Goal: Information Seeking & Learning: Check status

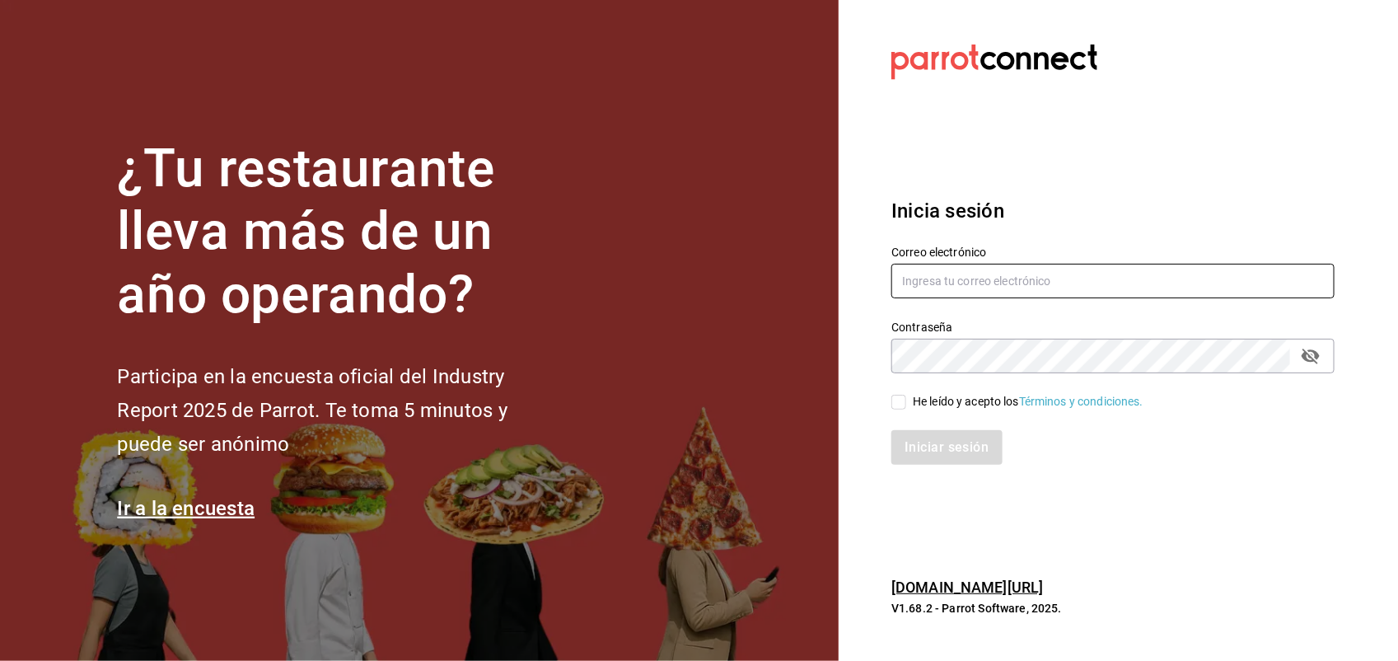
type input "[PERSON_NAME][EMAIL_ADDRESS][PERSON_NAME][DOMAIN_NAME]"
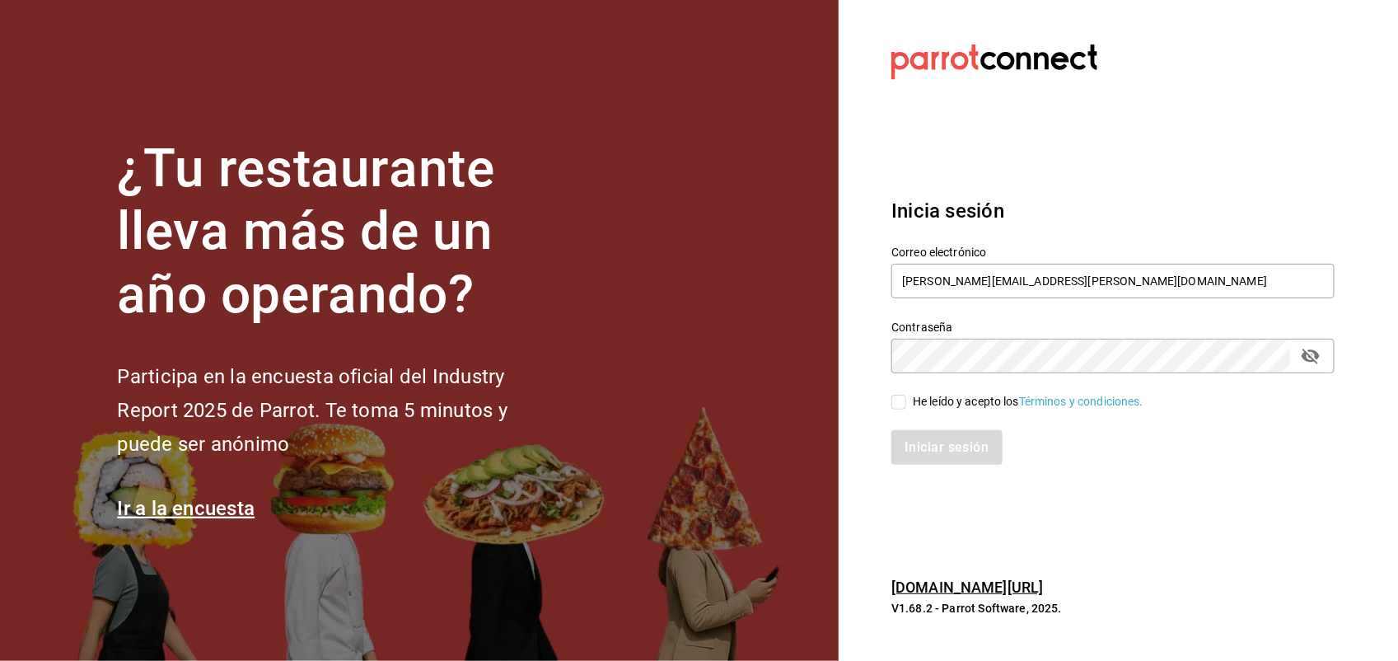
click at [900, 400] on input "He leído y acepto los Términos y condiciones." at bounding box center [898, 402] width 15 height 15
checkbox input "true"
click at [927, 441] on button "Iniciar sesión" at bounding box center [947, 447] width 112 height 35
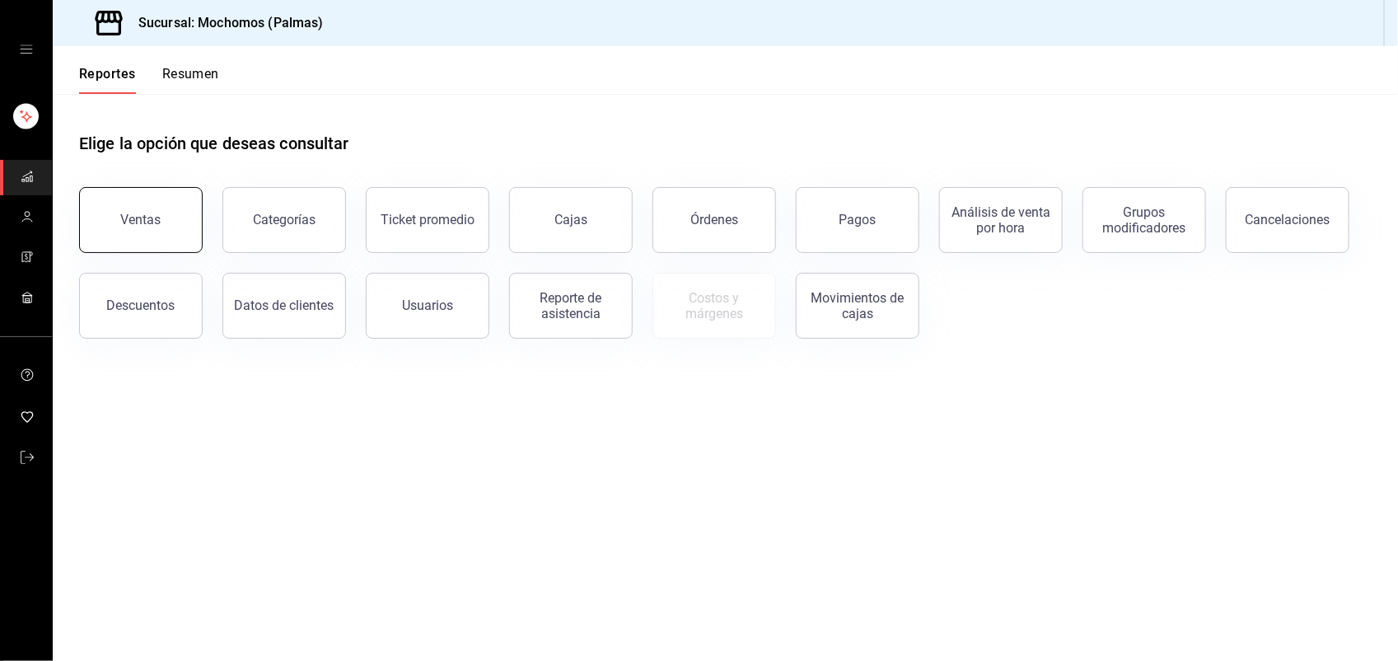
click at [162, 235] on button "Ventas" at bounding box center [141, 220] width 124 height 66
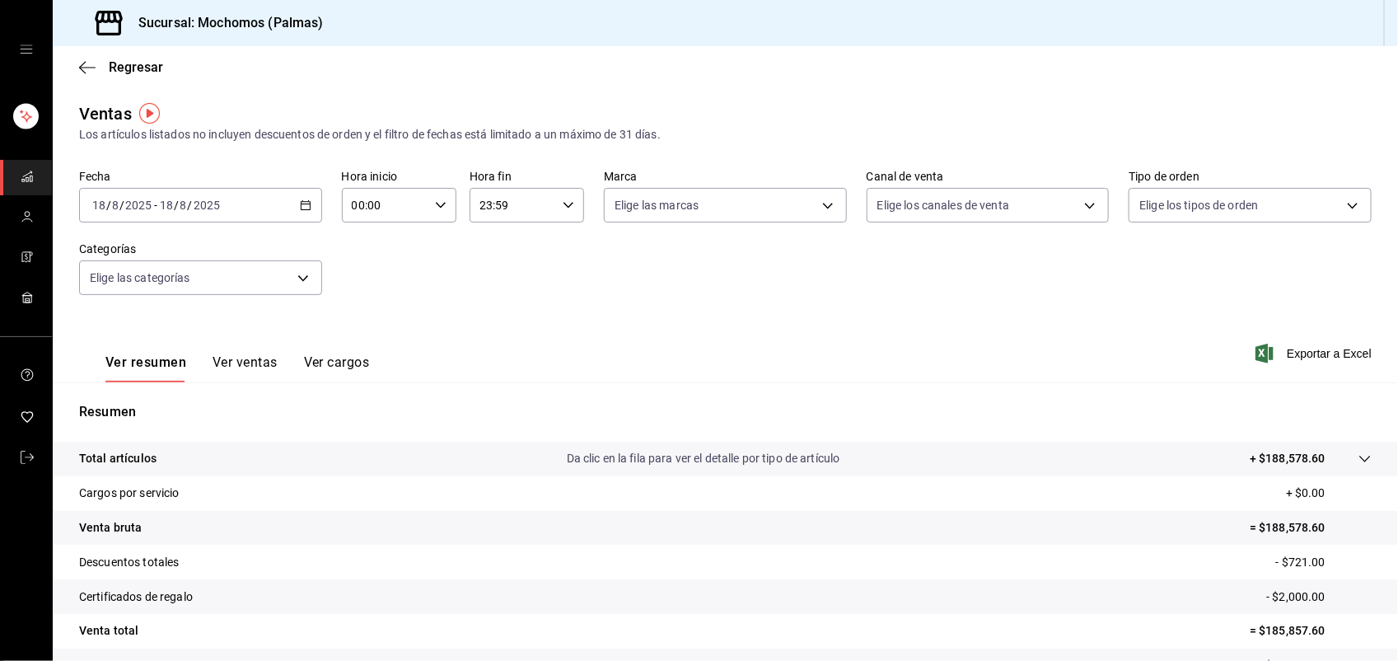
click at [245, 358] on button "Ver ventas" at bounding box center [245, 368] width 65 height 28
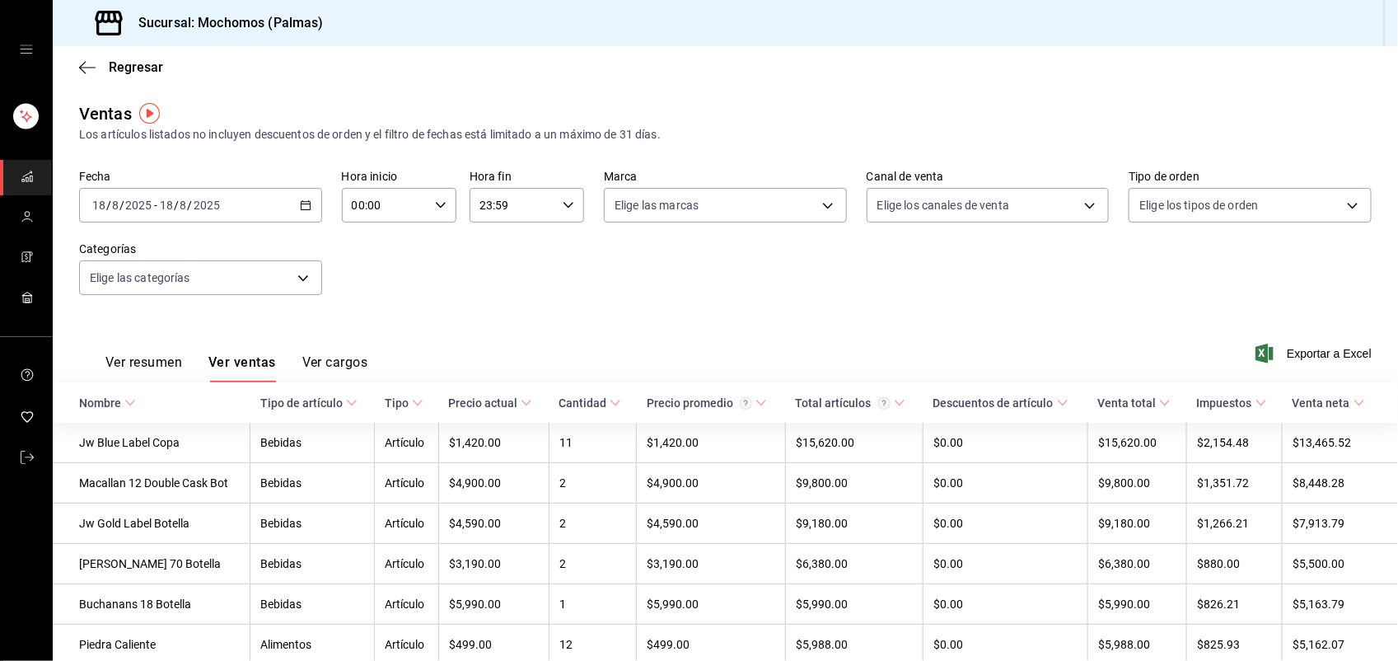
click at [354, 404] on icon at bounding box center [352, 403] width 12 height 12
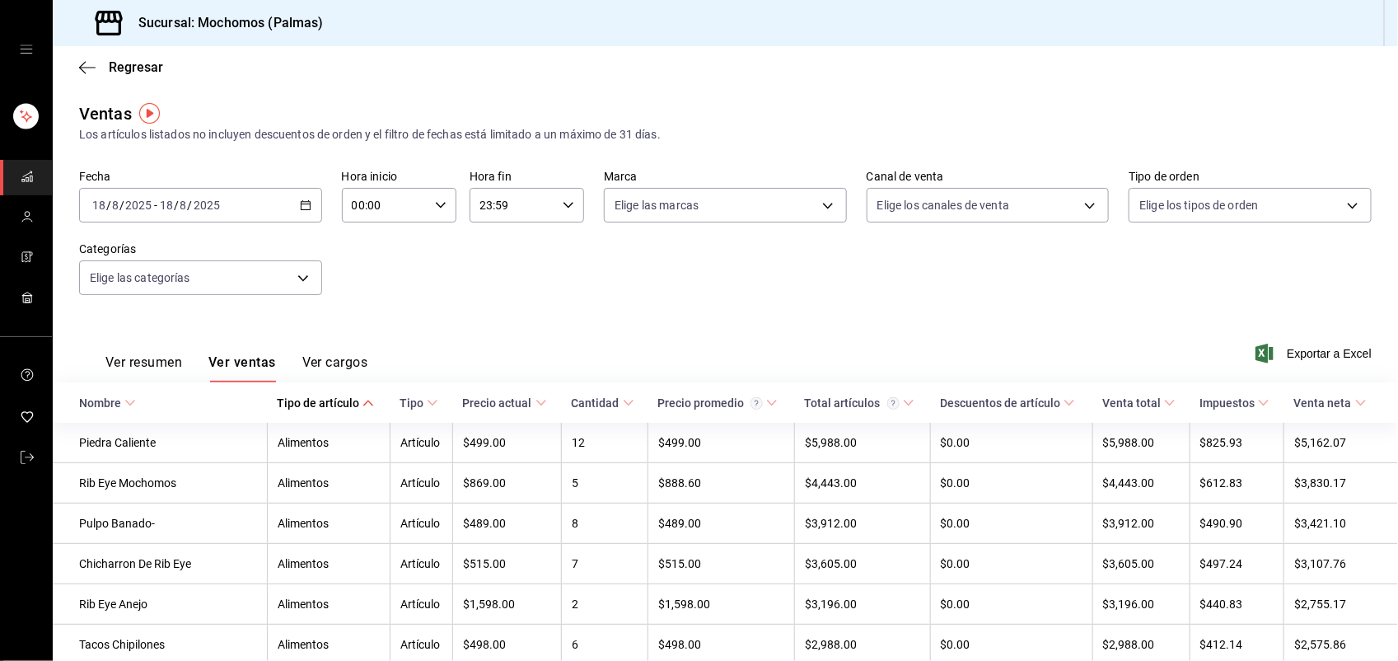
click at [362, 404] on icon at bounding box center [368, 403] width 12 height 12
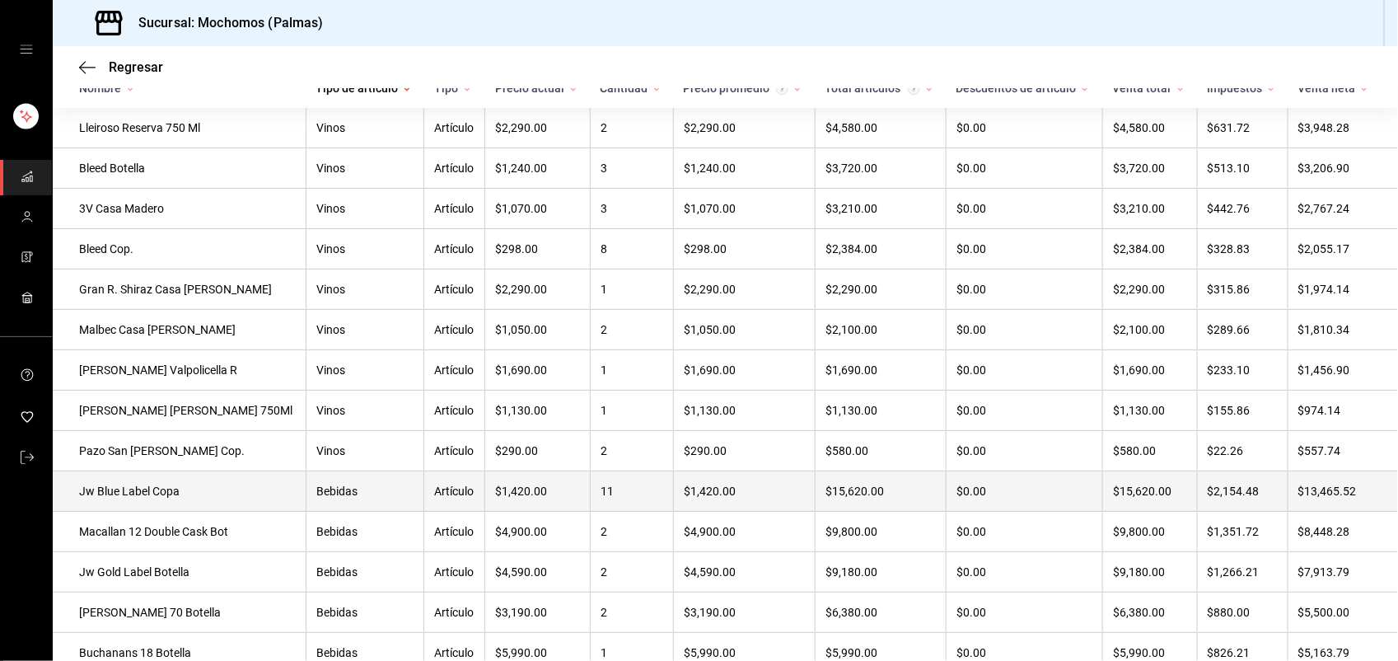
scroll to position [356, 0]
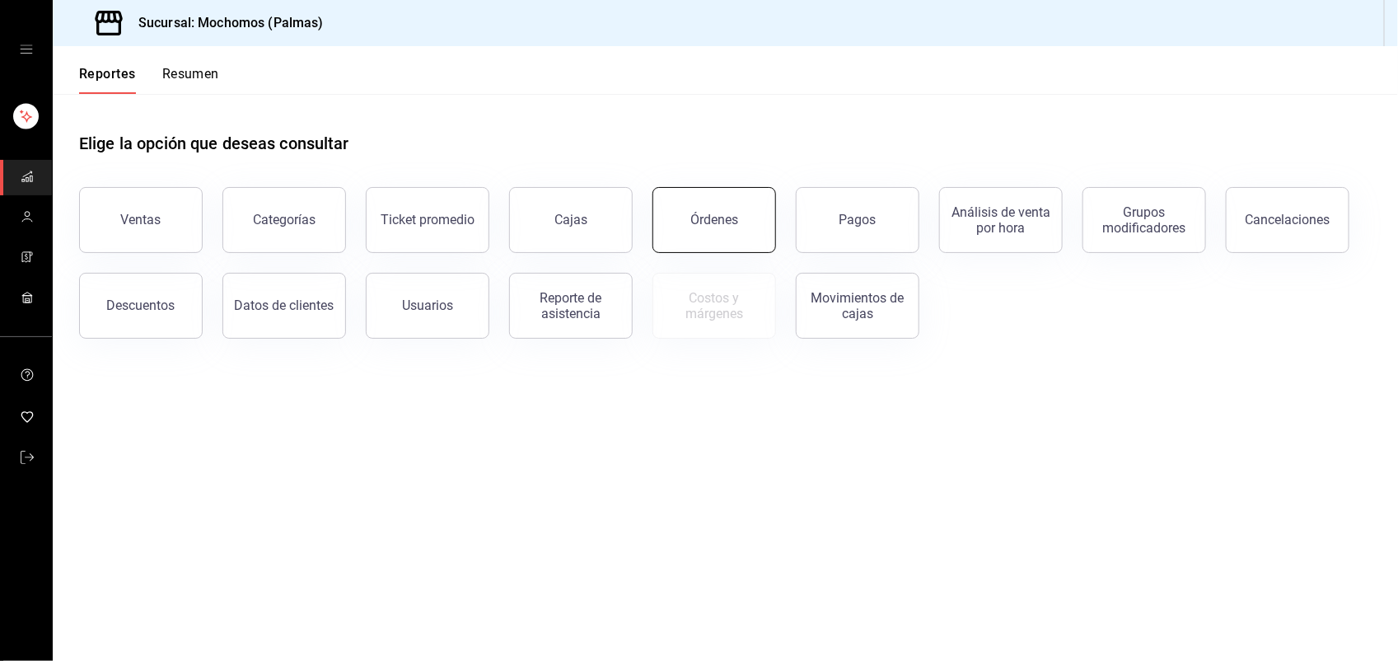
click at [697, 222] on div "Órdenes" at bounding box center [714, 220] width 48 height 16
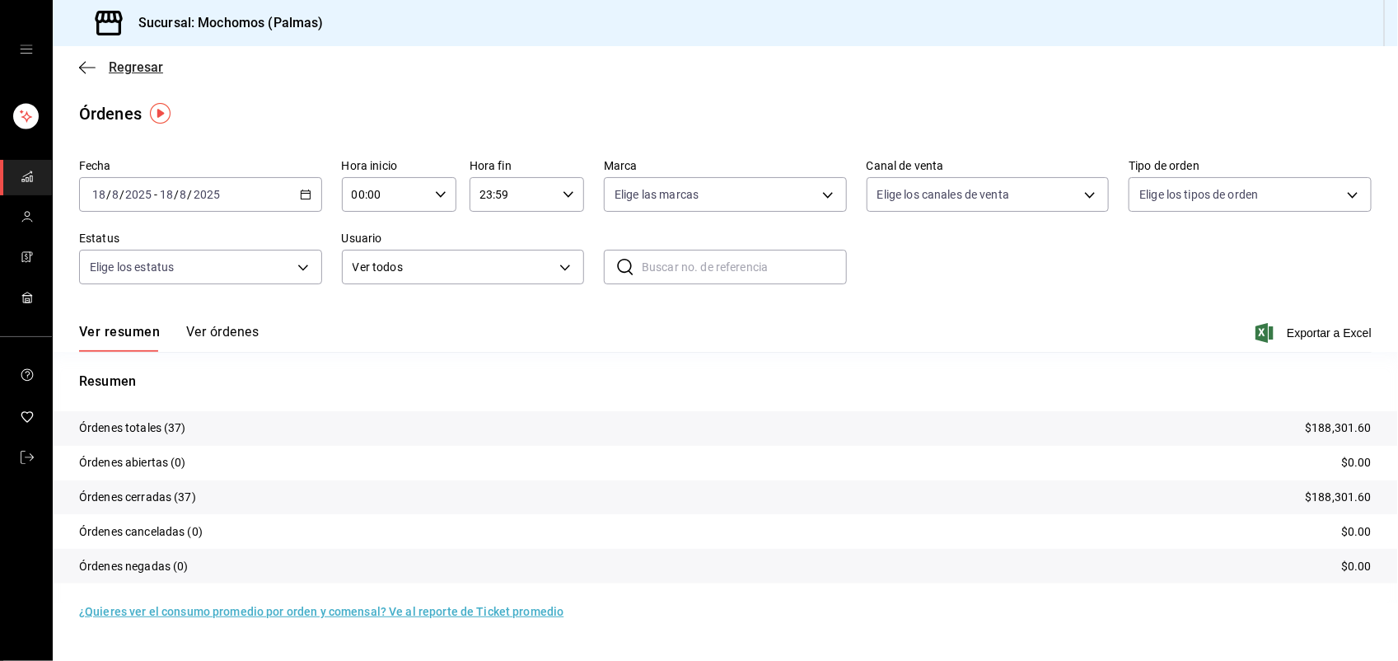
click at [129, 67] on span "Regresar" at bounding box center [136, 67] width 54 height 16
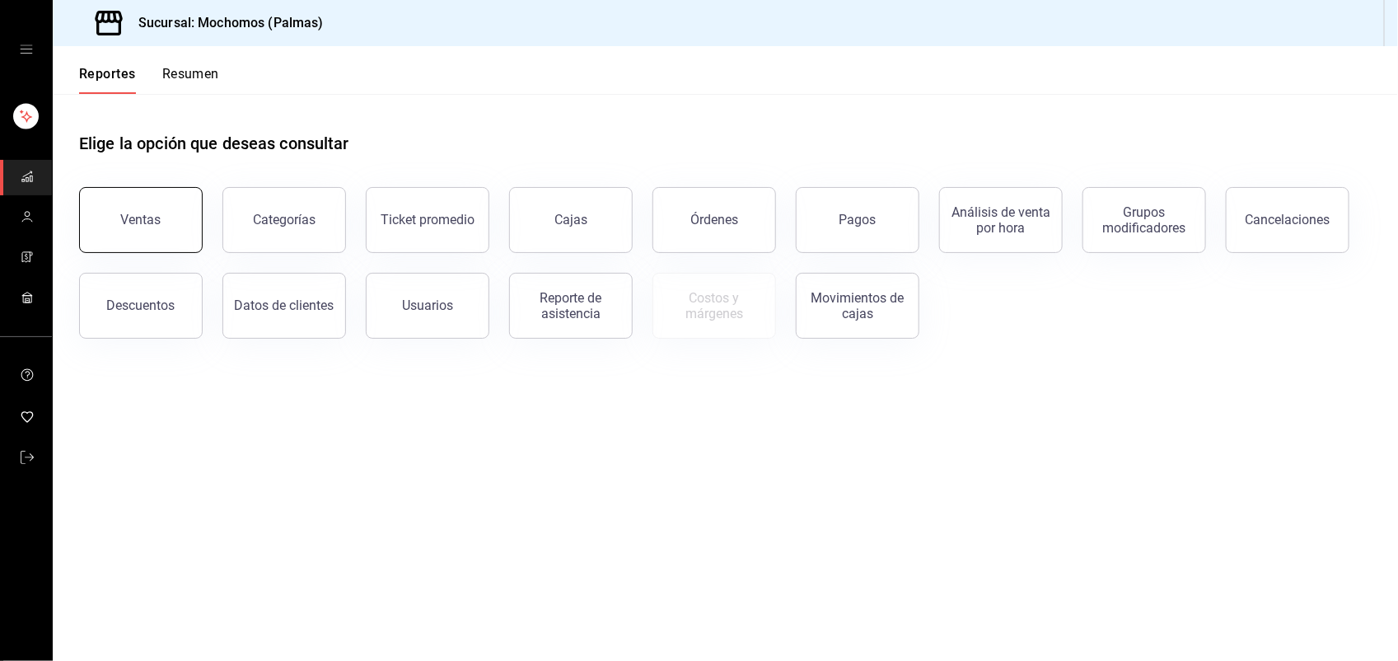
click at [133, 231] on button "Ventas" at bounding box center [141, 220] width 124 height 66
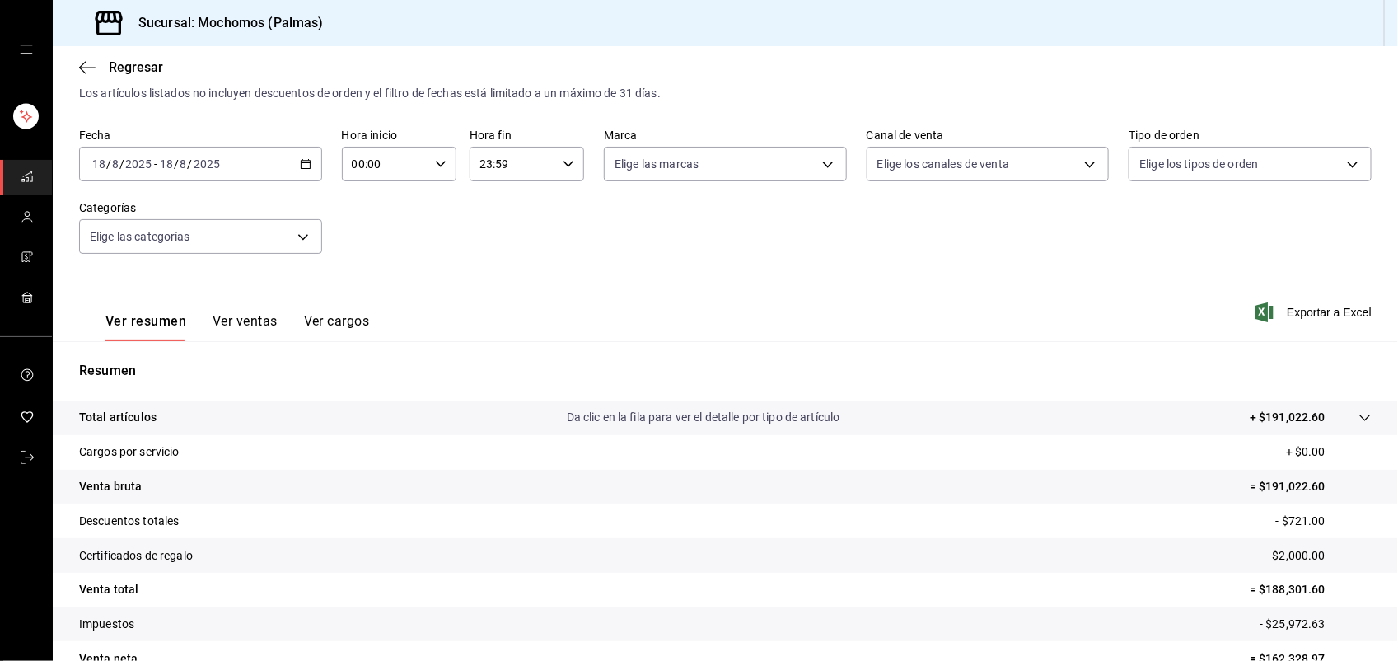
scroll to position [128, 0]
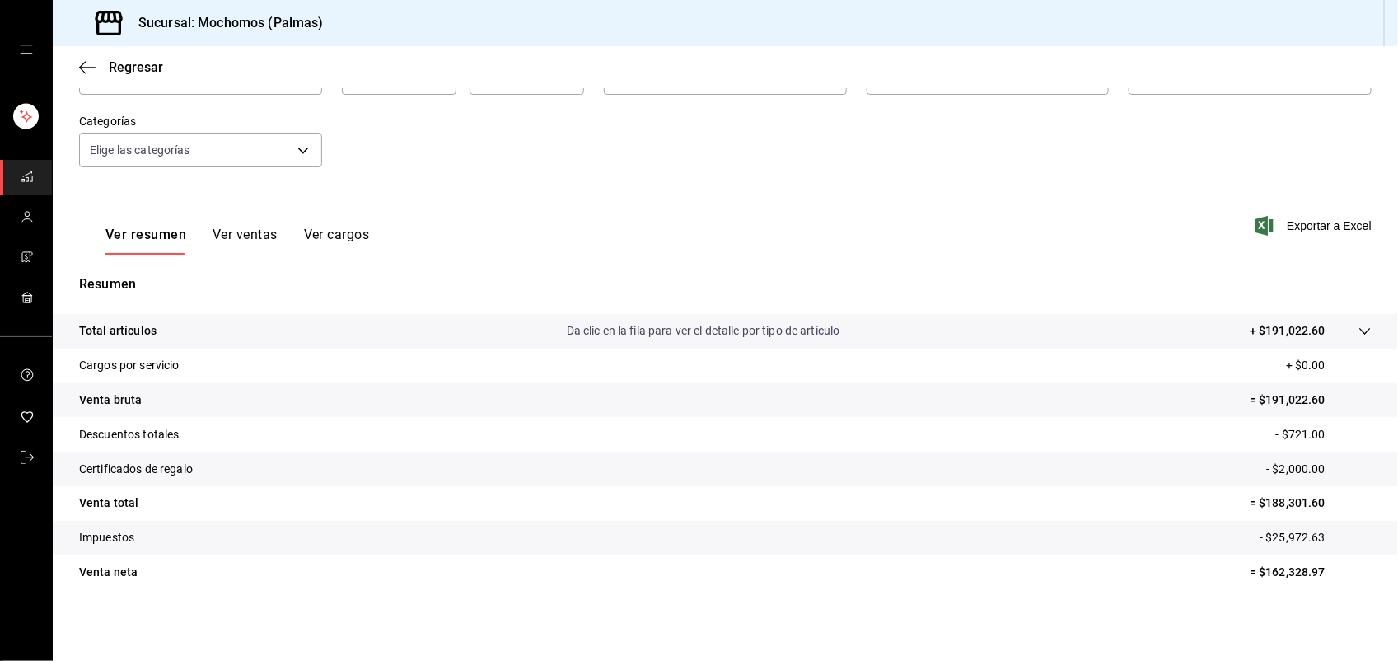
click at [1358, 330] on icon at bounding box center [1364, 331] width 13 height 13
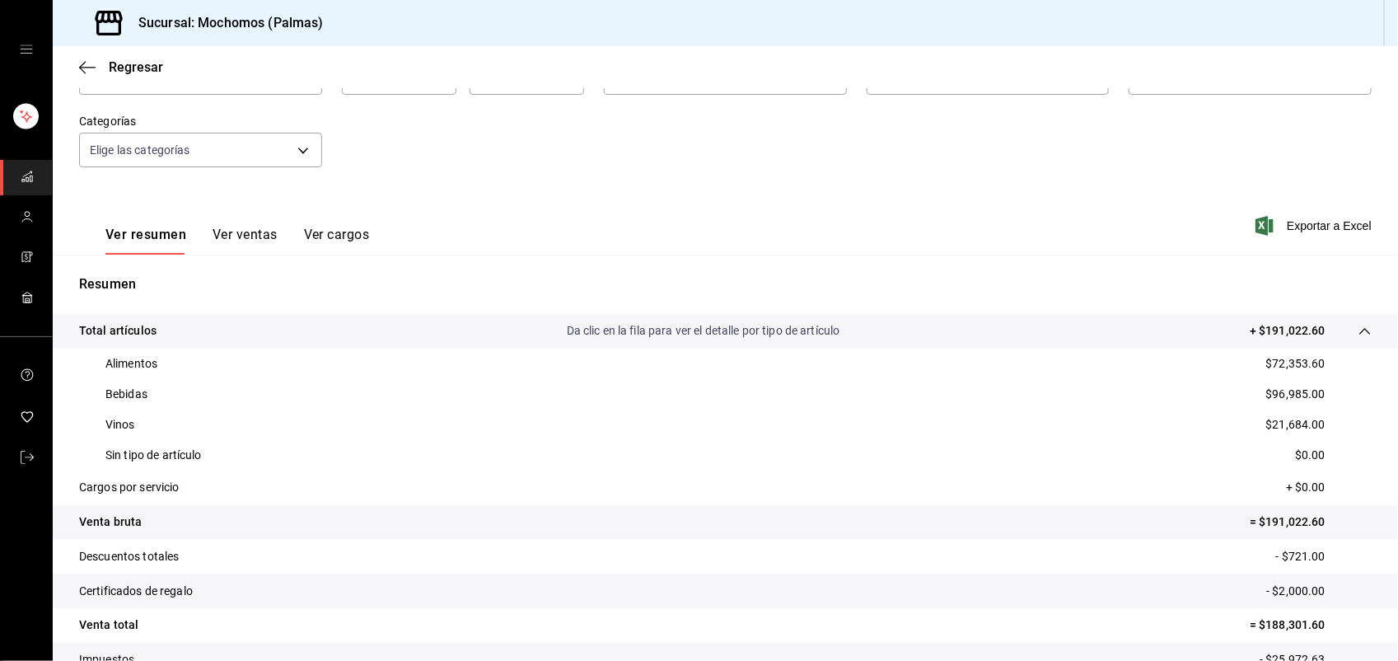
scroll to position [169, 0]
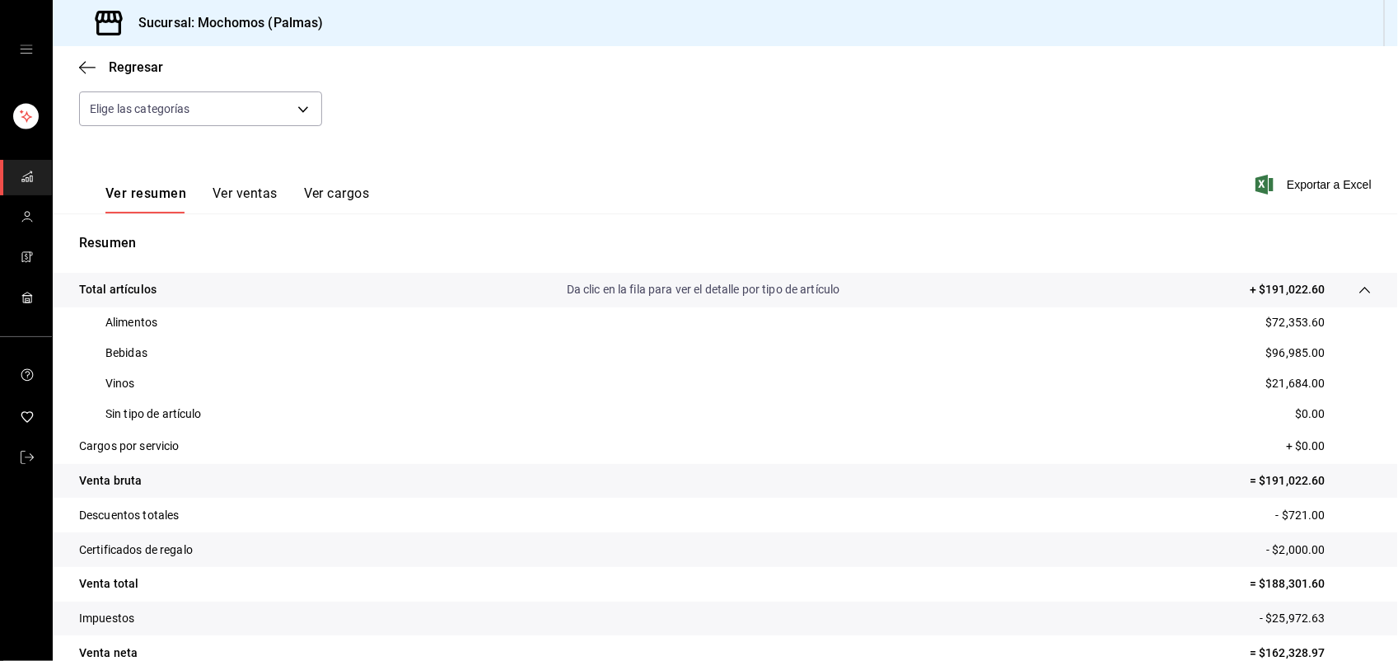
click at [250, 196] on button "Ver ventas" at bounding box center [245, 199] width 65 height 28
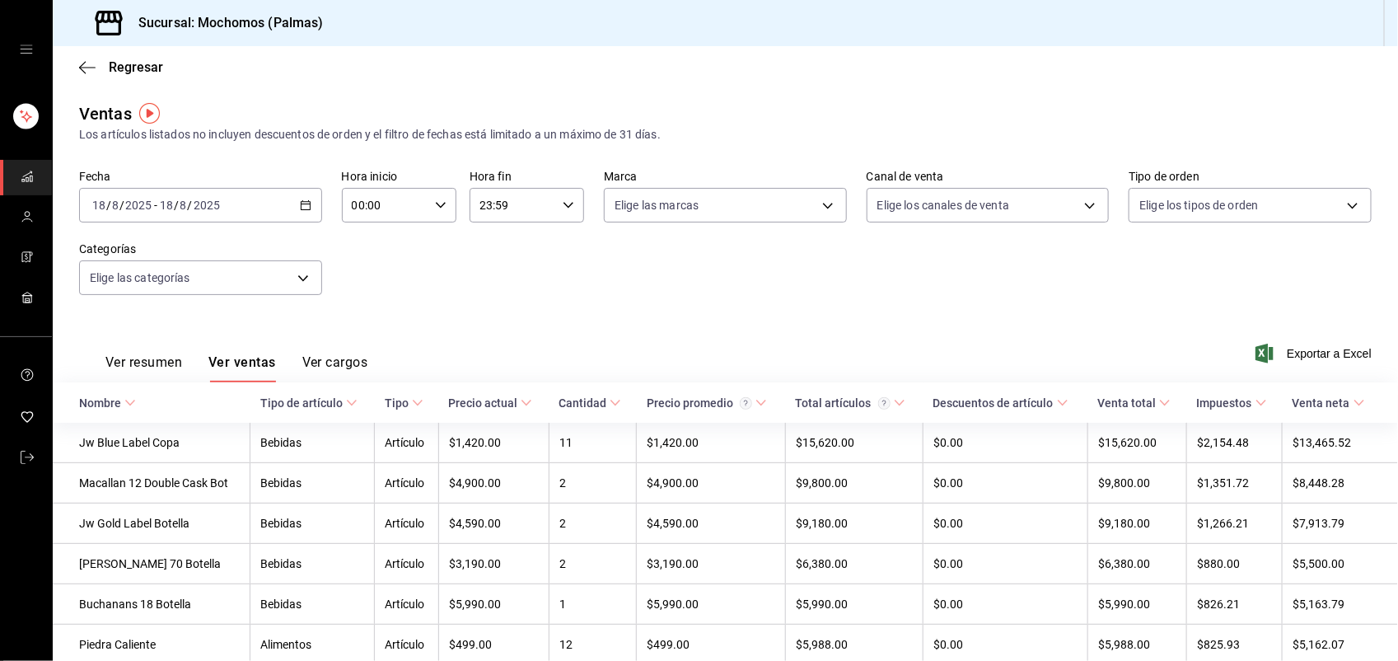
click at [126, 400] on icon at bounding box center [130, 403] width 12 height 12
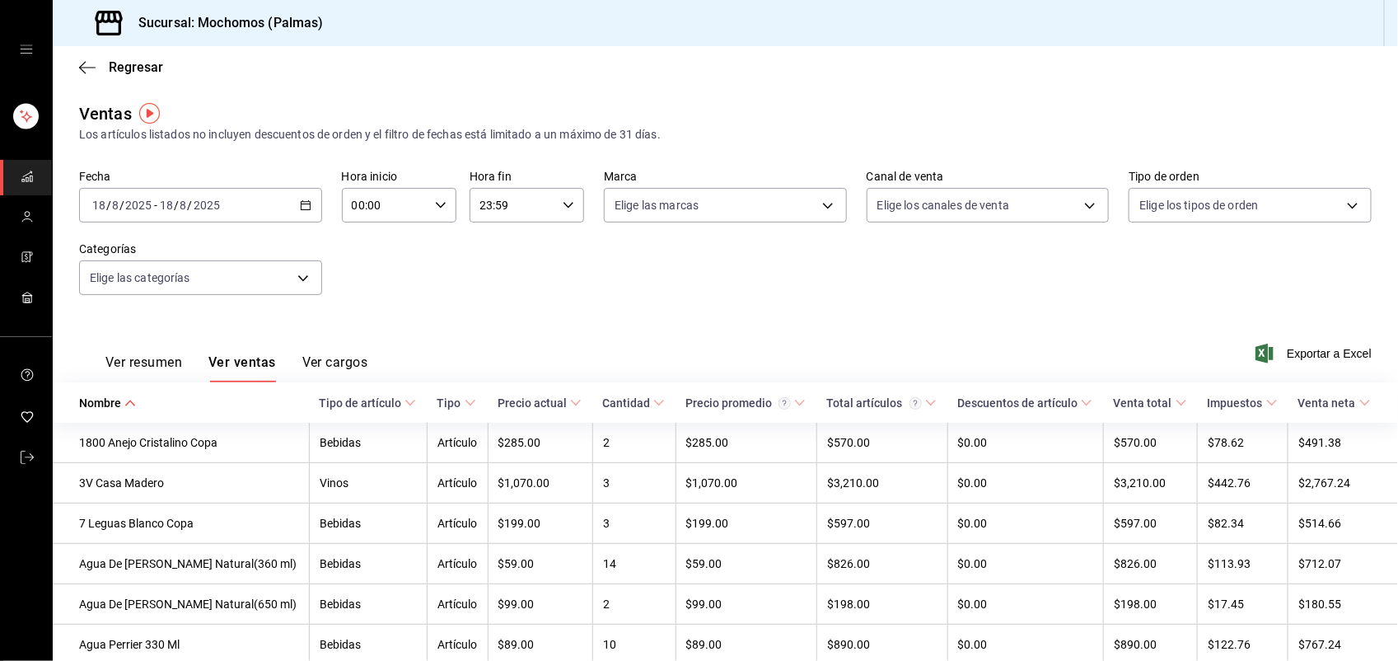
click at [602, 402] on div "Cantidad" at bounding box center [626, 402] width 48 height 13
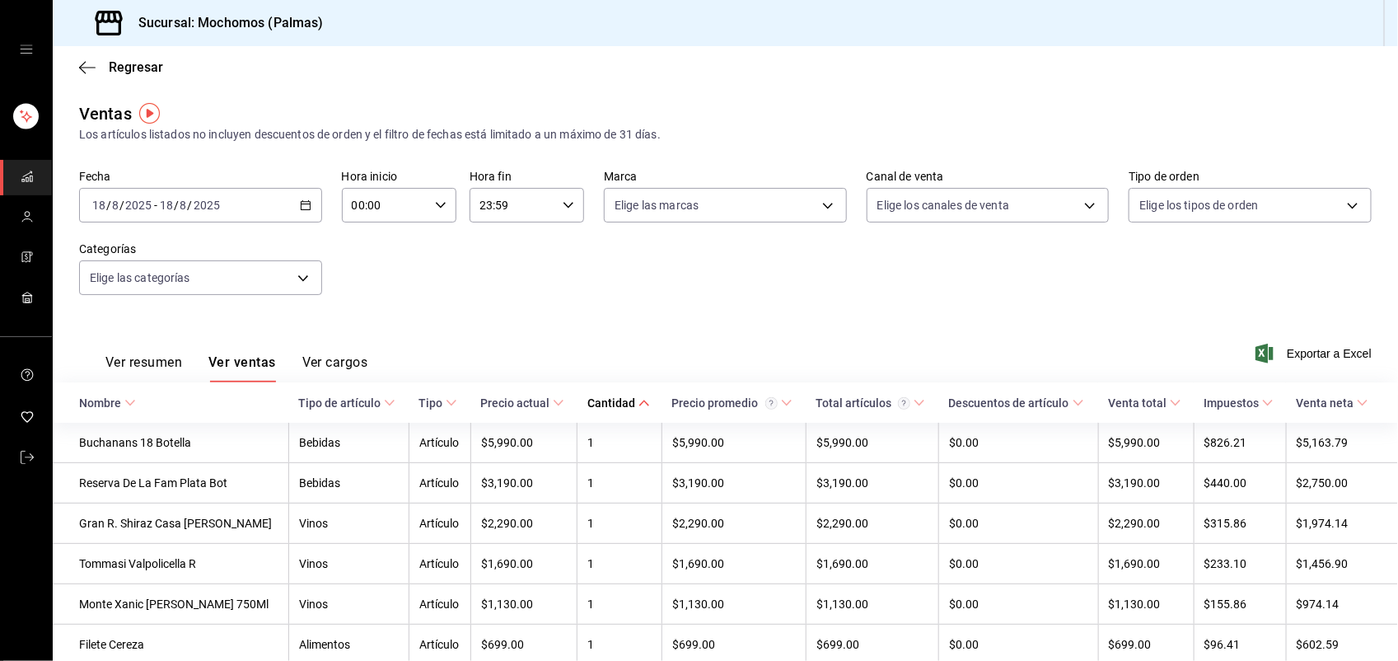
click at [601, 402] on div "Cantidad" at bounding box center [611, 402] width 48 height 13
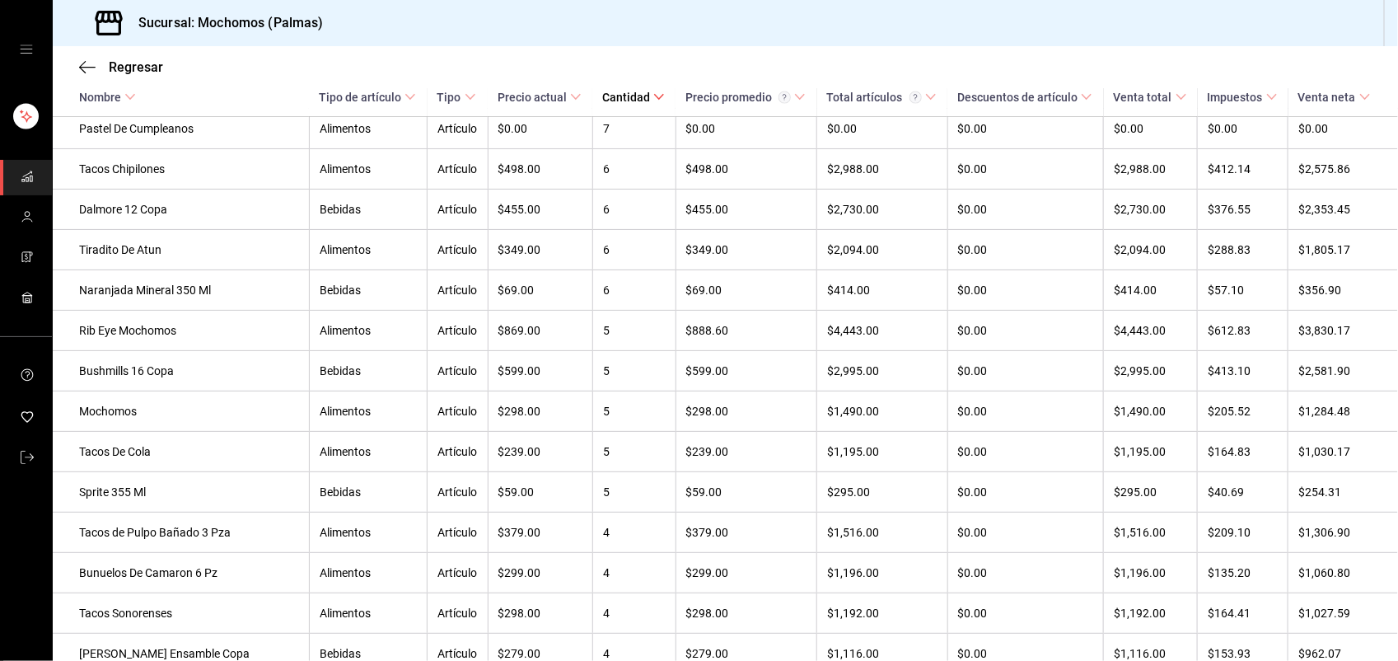
scroll to position [1112, 0]
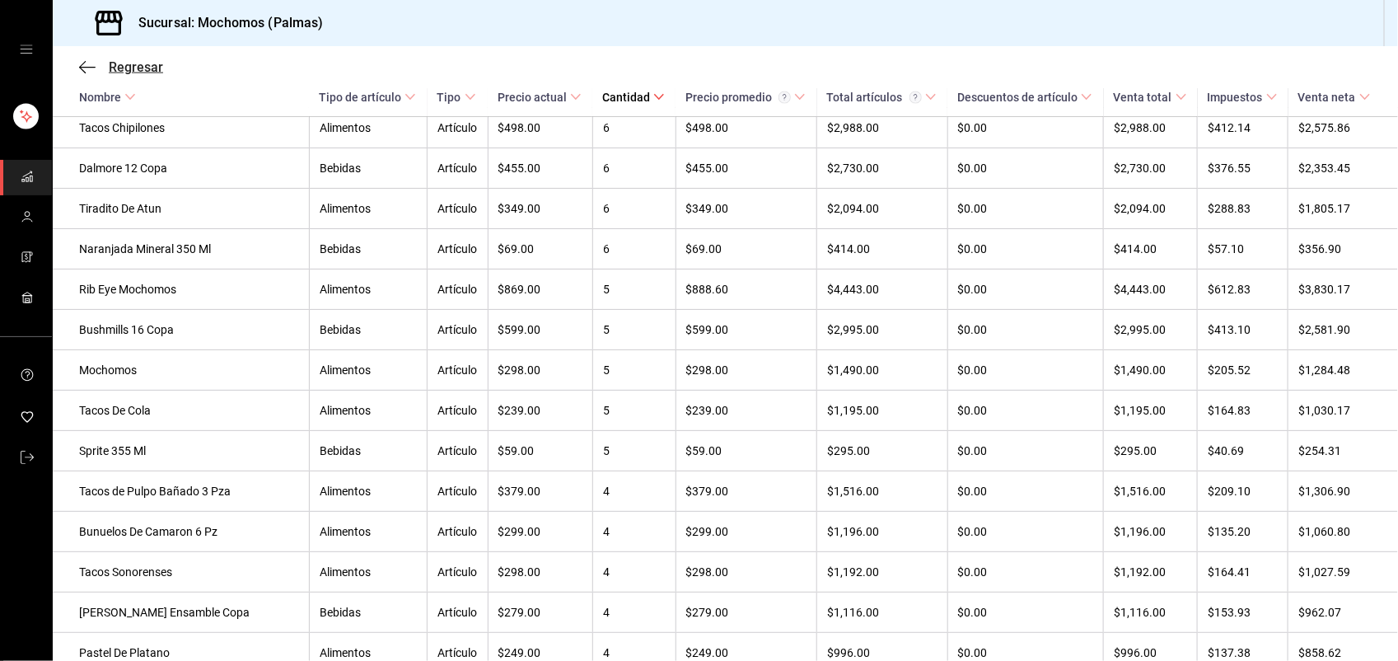
click at [150, 67] on span "Regresar" at bounding box center [136, 67] width 54 height 16
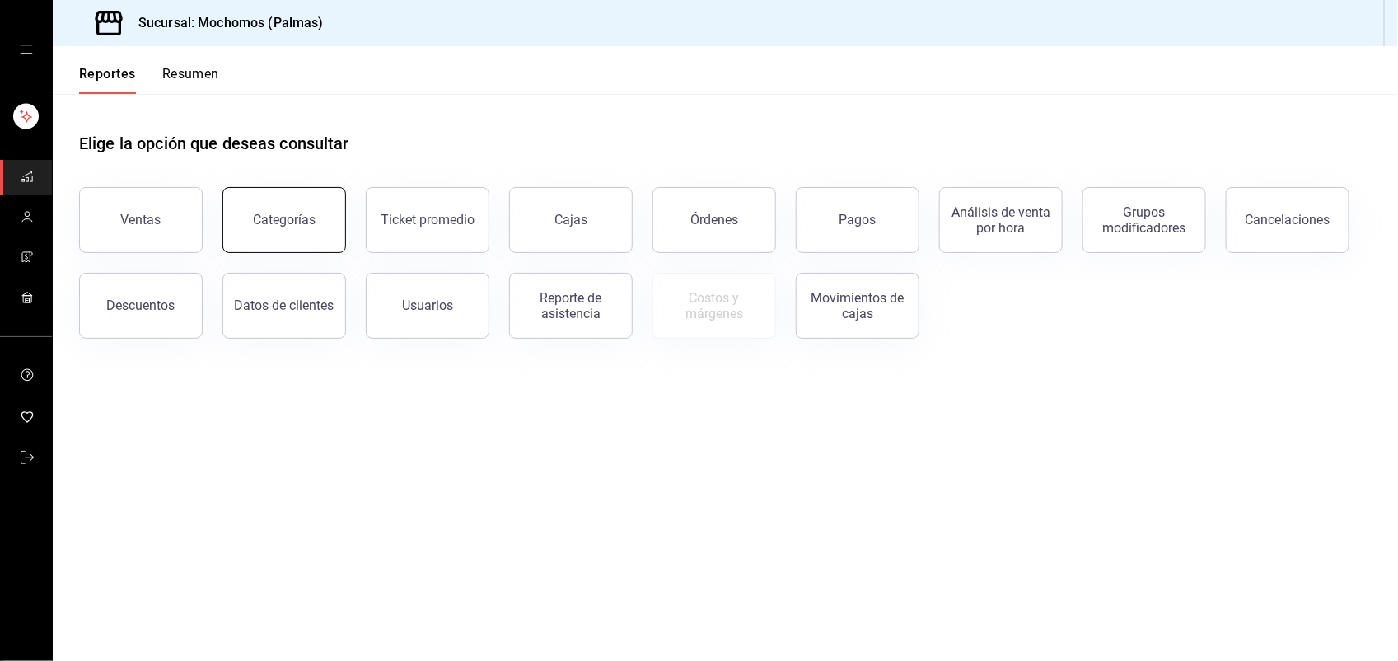
click at [259, 208] on button "Categorías" at bounding box center [284, 220] width 124 height 66
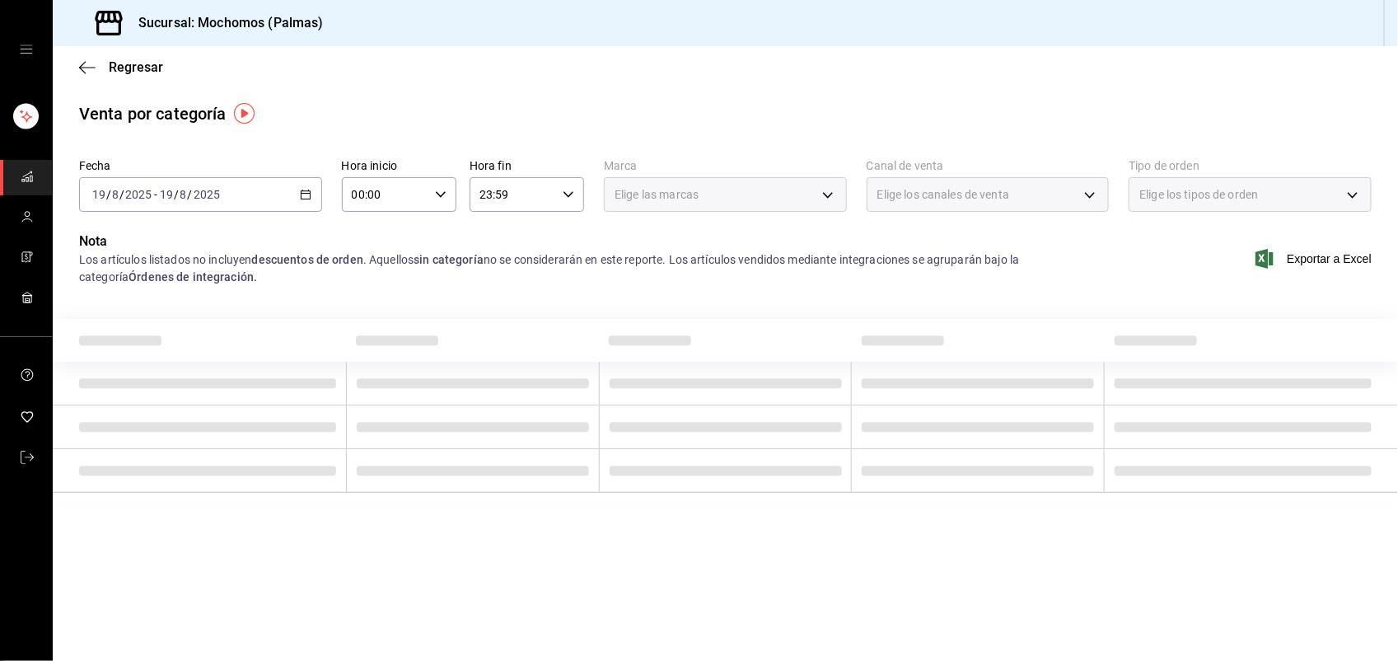
click at [303, 200] on div "2025-08-19 19 / 8 / 2025 - 2025-08-19 19 / 8 / 2025" at bounding box center [200, 194] width 243 height 35
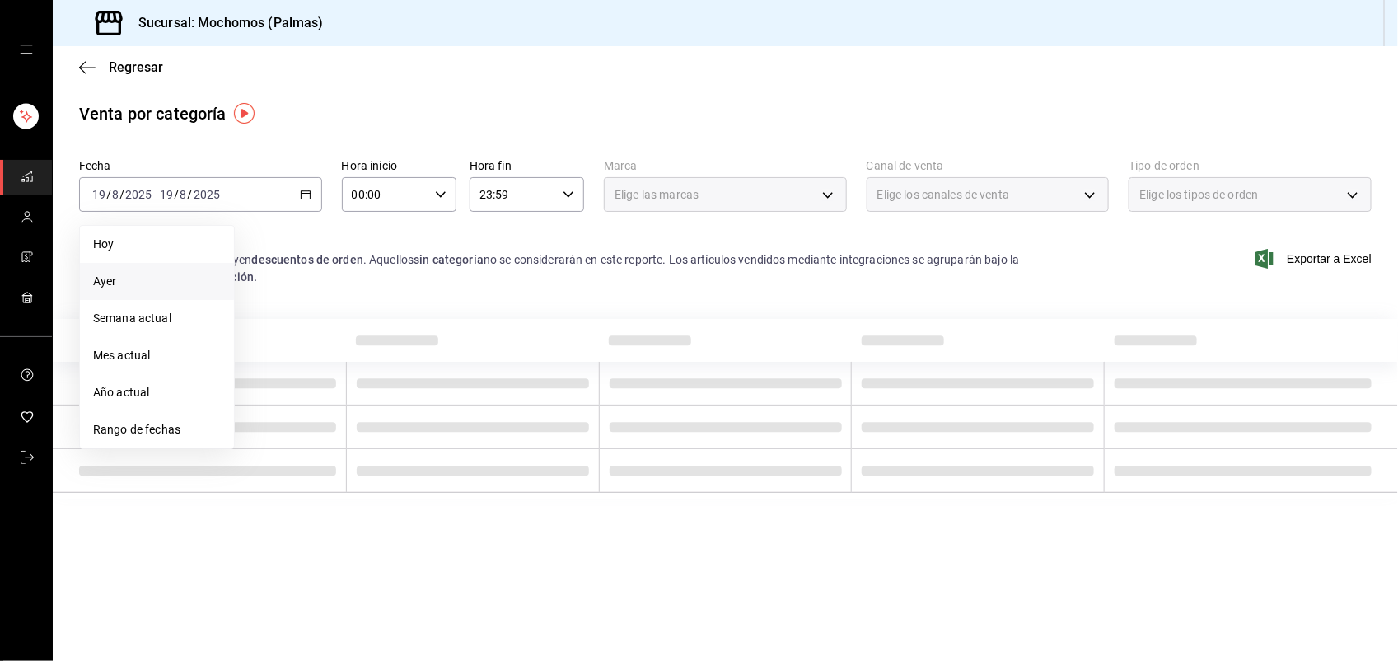
click at [190, 278] on span "Ayer" at bounding box center [157, 281] width 128 height 17
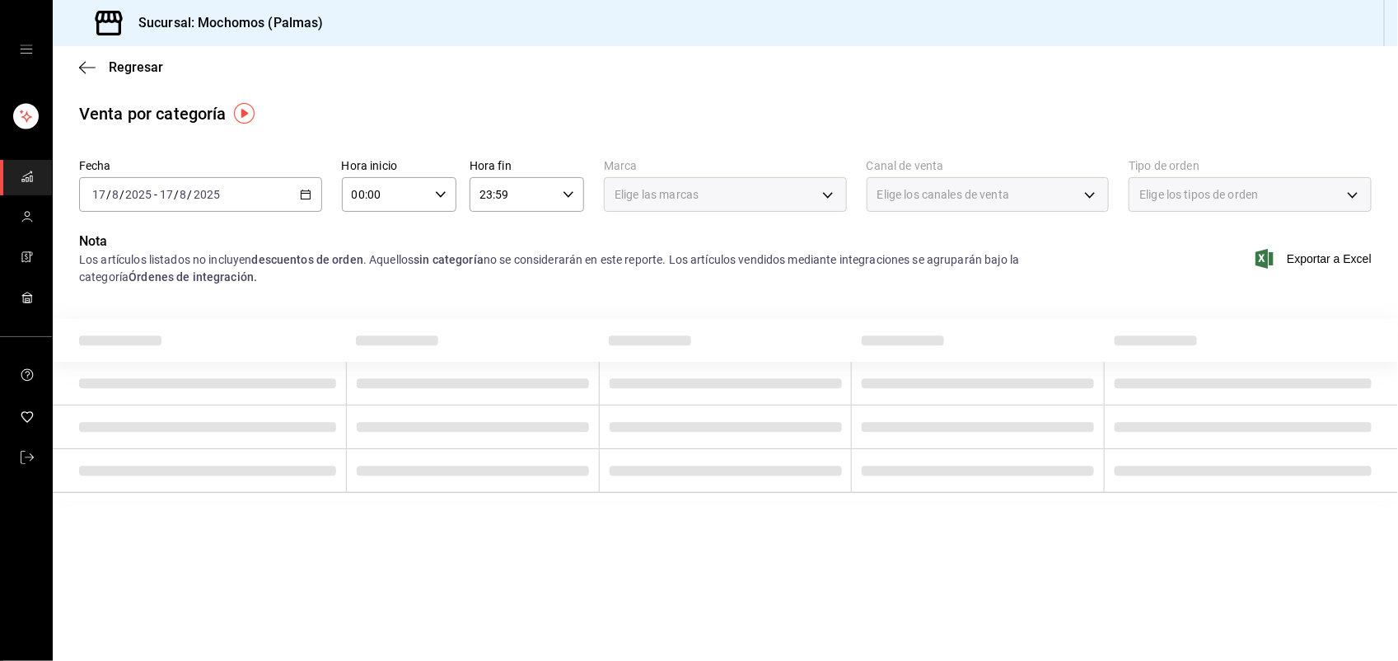
click at [300, 196] on icon "button" at bounding box center [306, 195] width 12 height 12
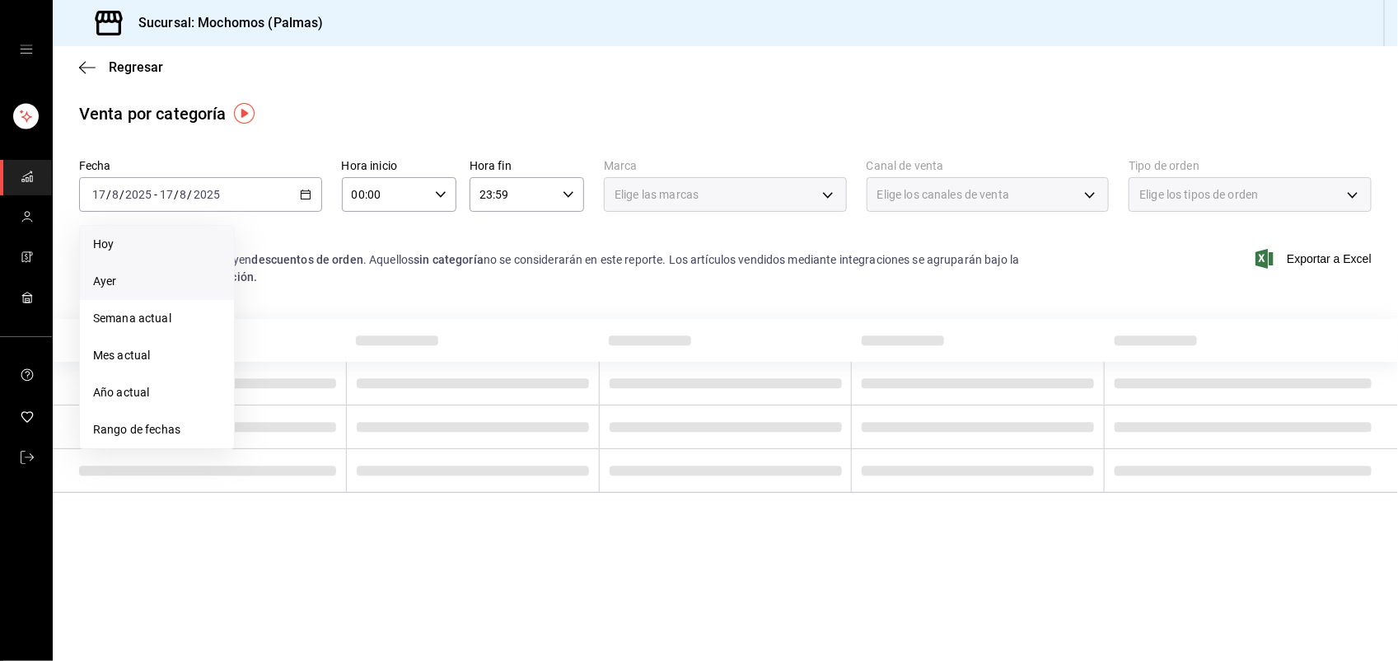
click at [207, 243] on span "Hoy" at bounding box center [157, 244] width 128 height 17
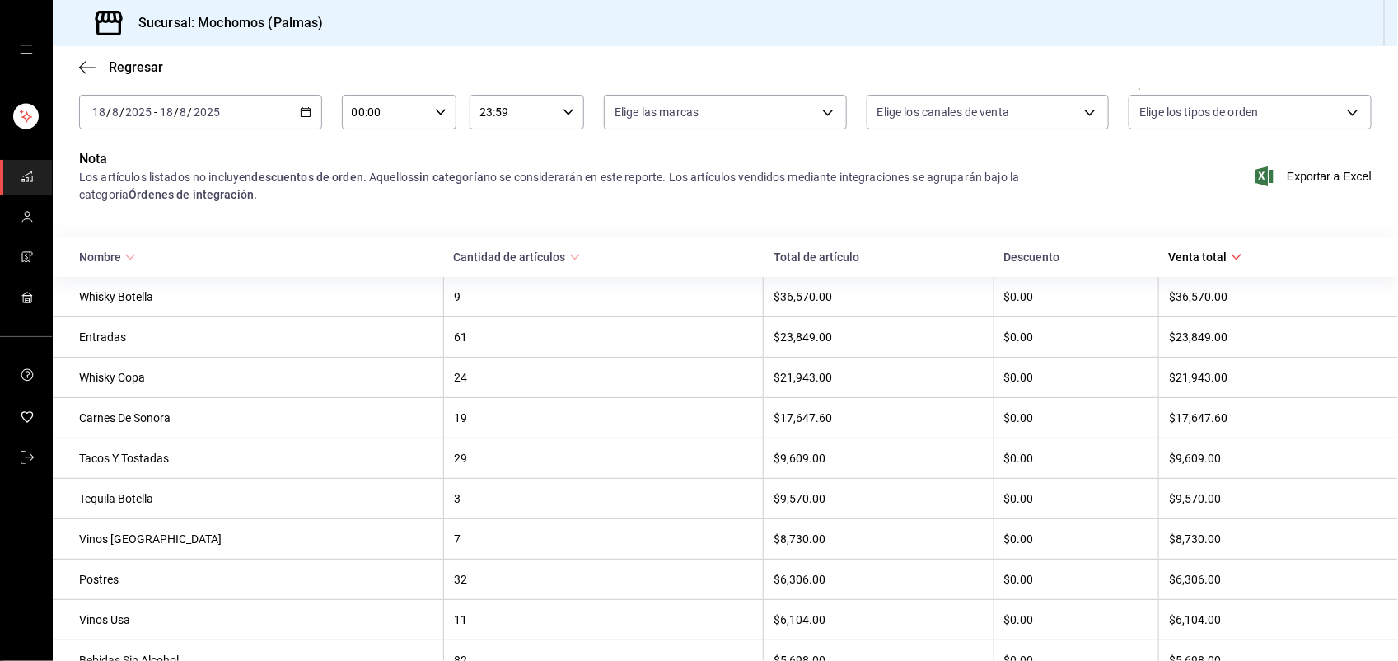
scroll to position [124, 0]
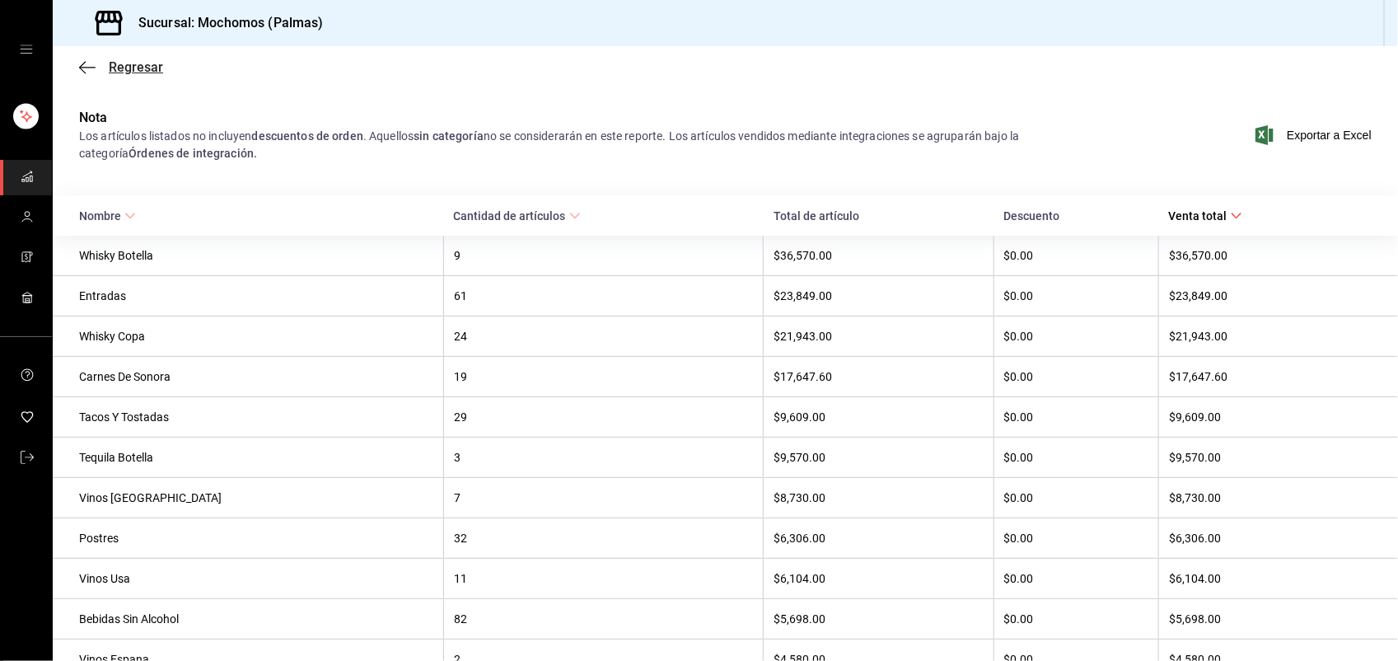
click at [132, 70] on span "Regresar" at bounding box center [136, 67] width 54 height 16
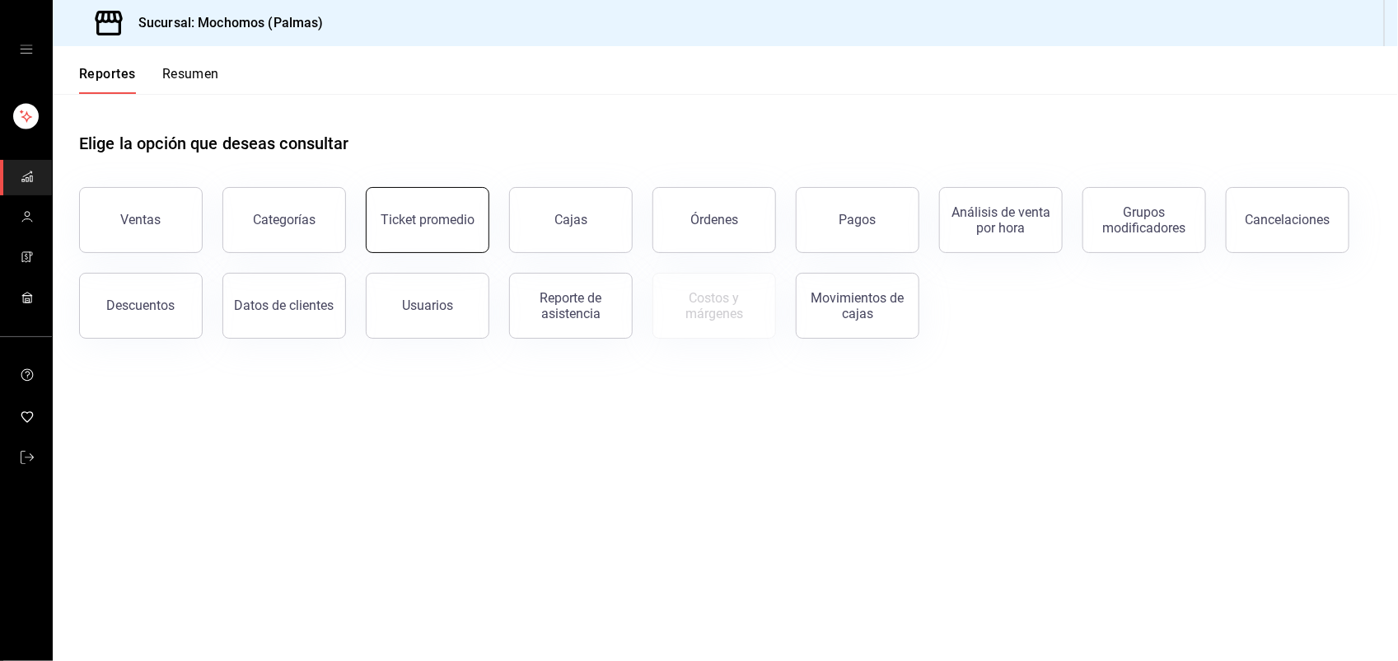
click at [396, 212] on div "Ticket promedio" at bounding box center [428, 220] width 94 height 16
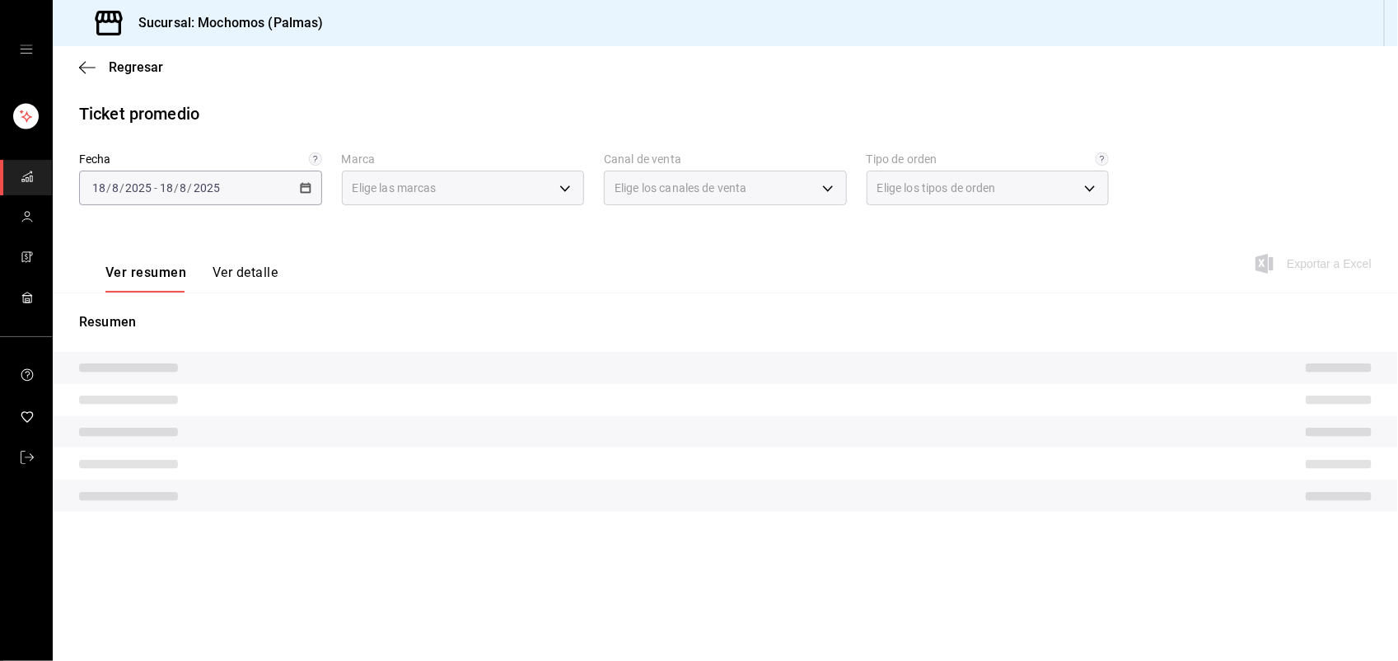
type input "70f98016-ab90-4f26-81e6-ab4884d8d8a0"
type input "PARROT,UBER_EATS,RAPPI,DIDI_FOOD,ONLINE"
type input "1406dacc-122d-474b-a961-72adf1b142d8,23052771-8e1b-43e3-b7da-1a661d939937,EXTER…"
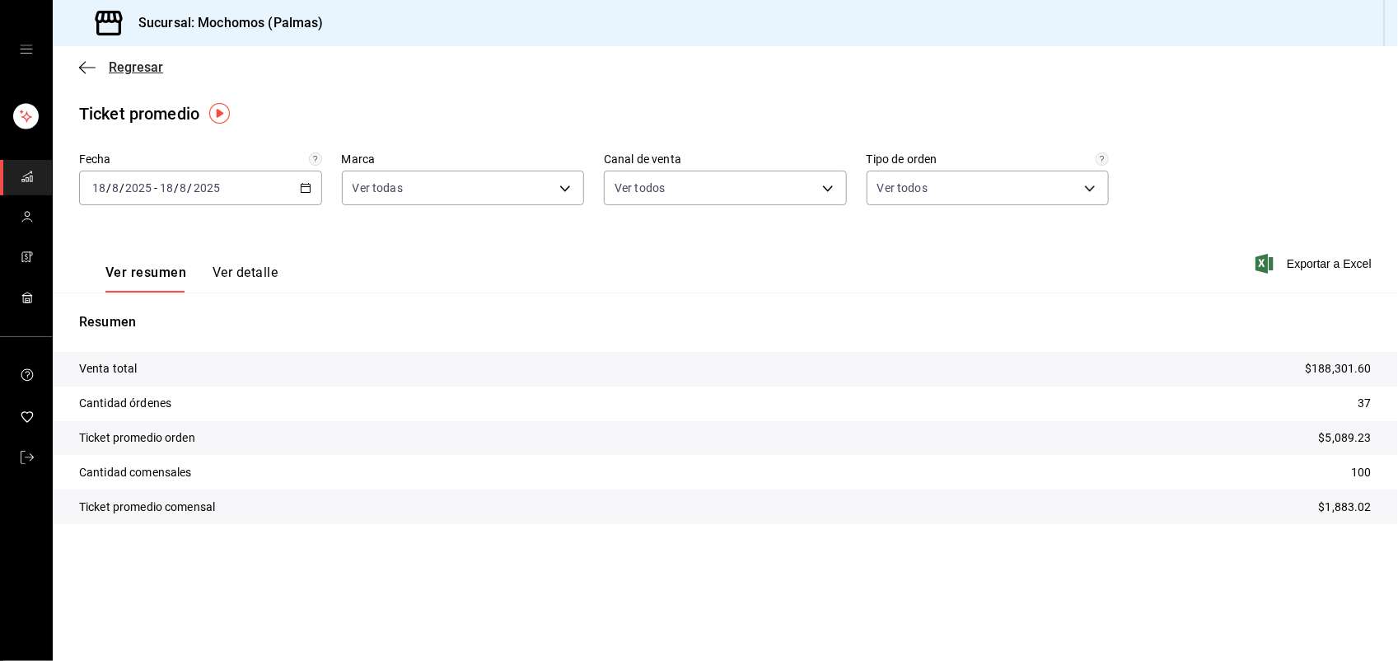
click at [138, 70] on span "Regresar" at bounding box center [136, 67] width 54 height 16
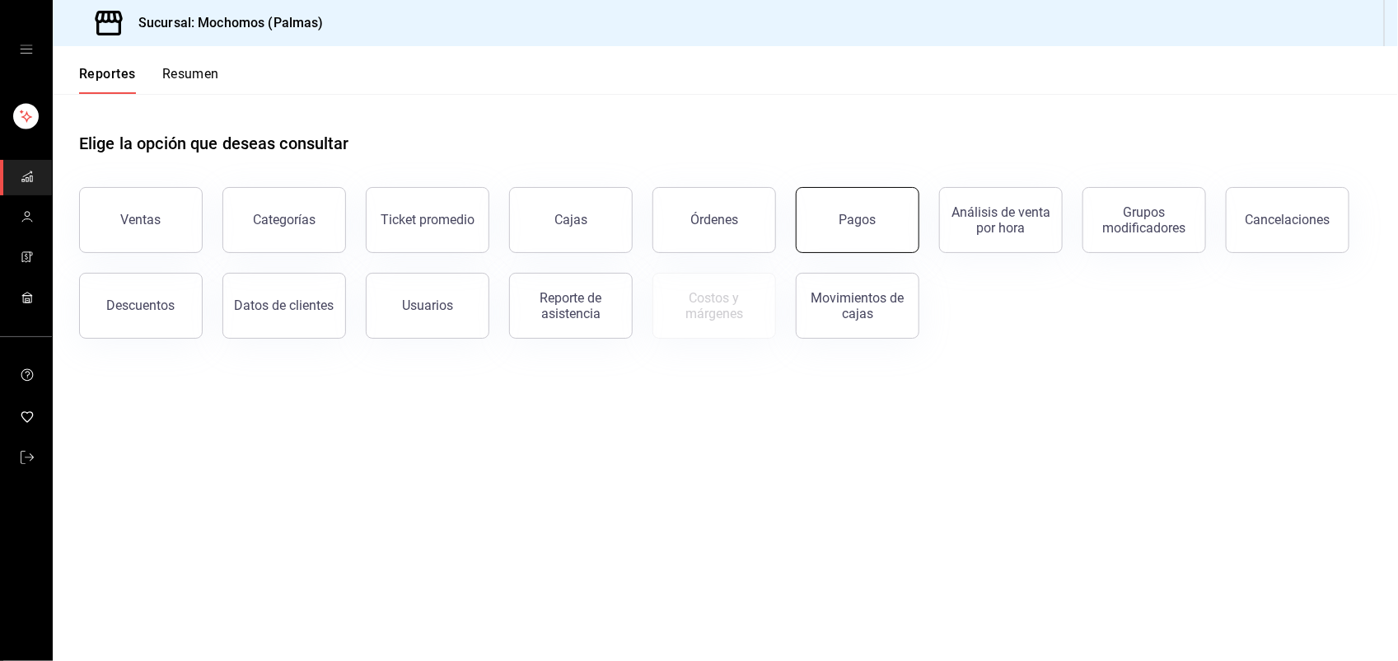
click at [817, 221] on button "Pagos" at bounding box center [858, 220] width 124 height 66
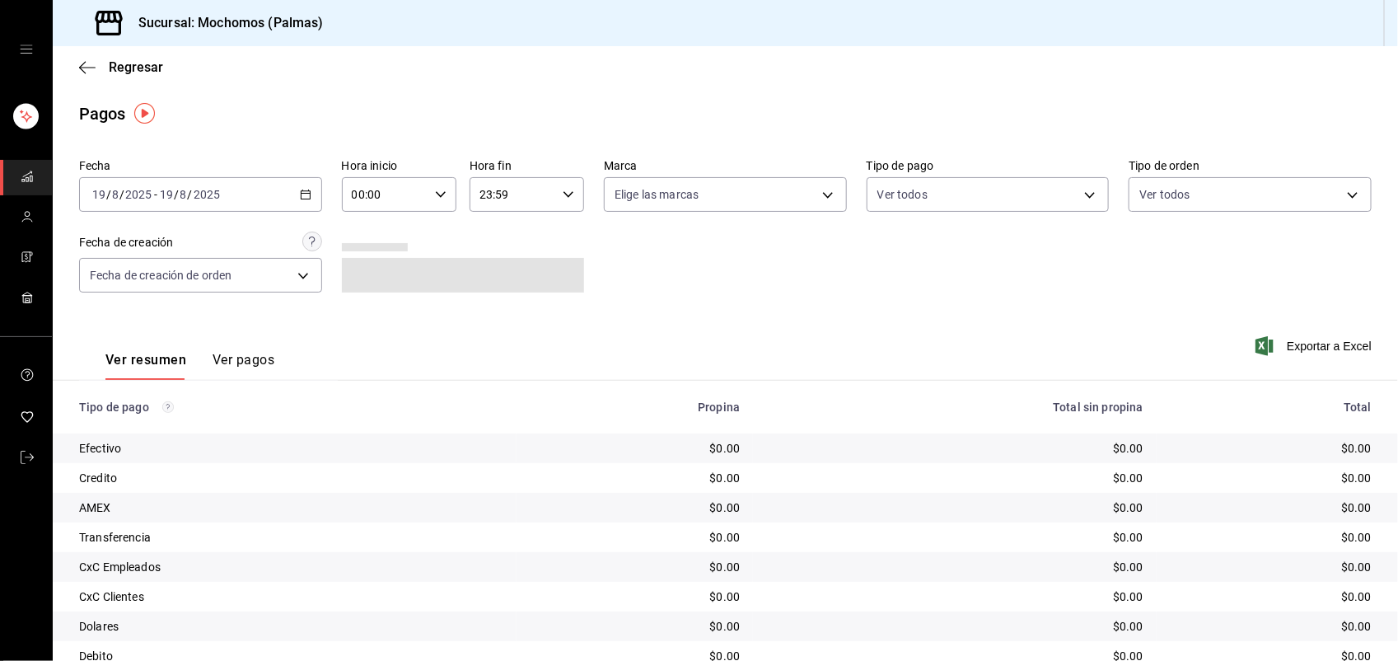
click at [300, 191] on icon "button" at bounding box center [306, 195] width 12 height 12
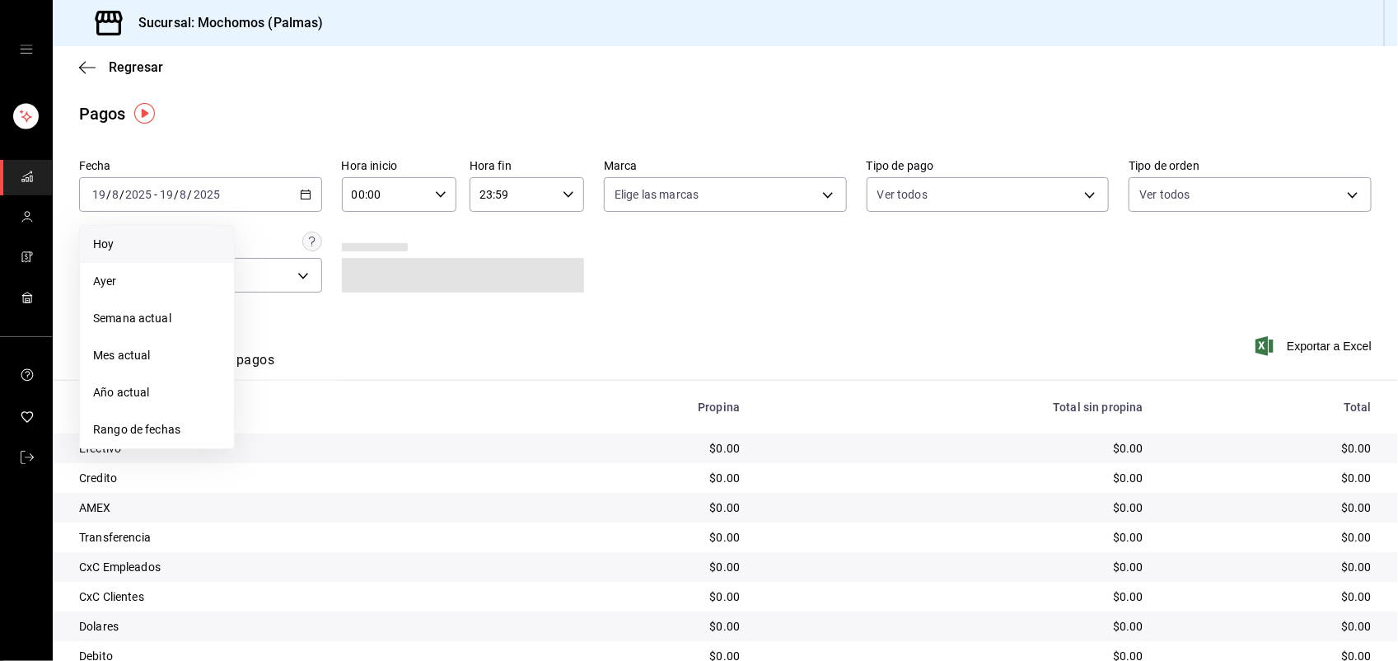
click at [210, 236] on span "Hoy" at bounding box center [157, 244] width 128 height 17
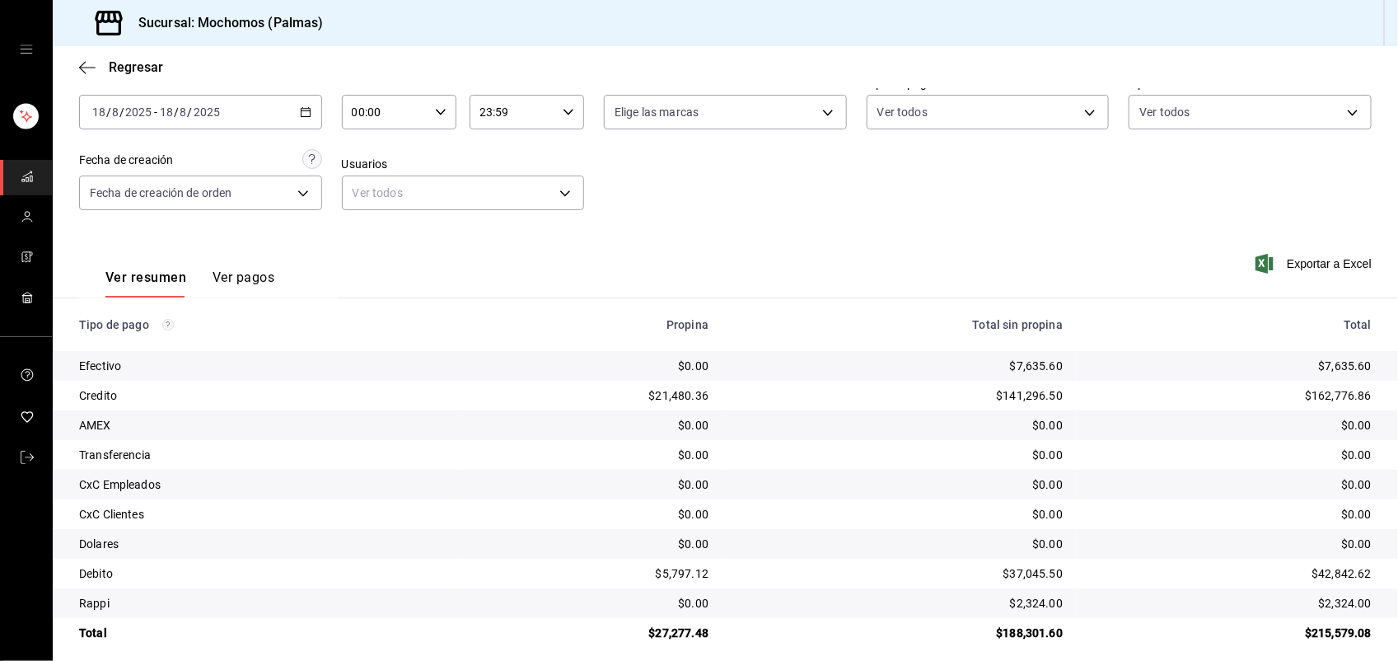
scroll to position [96, 0]
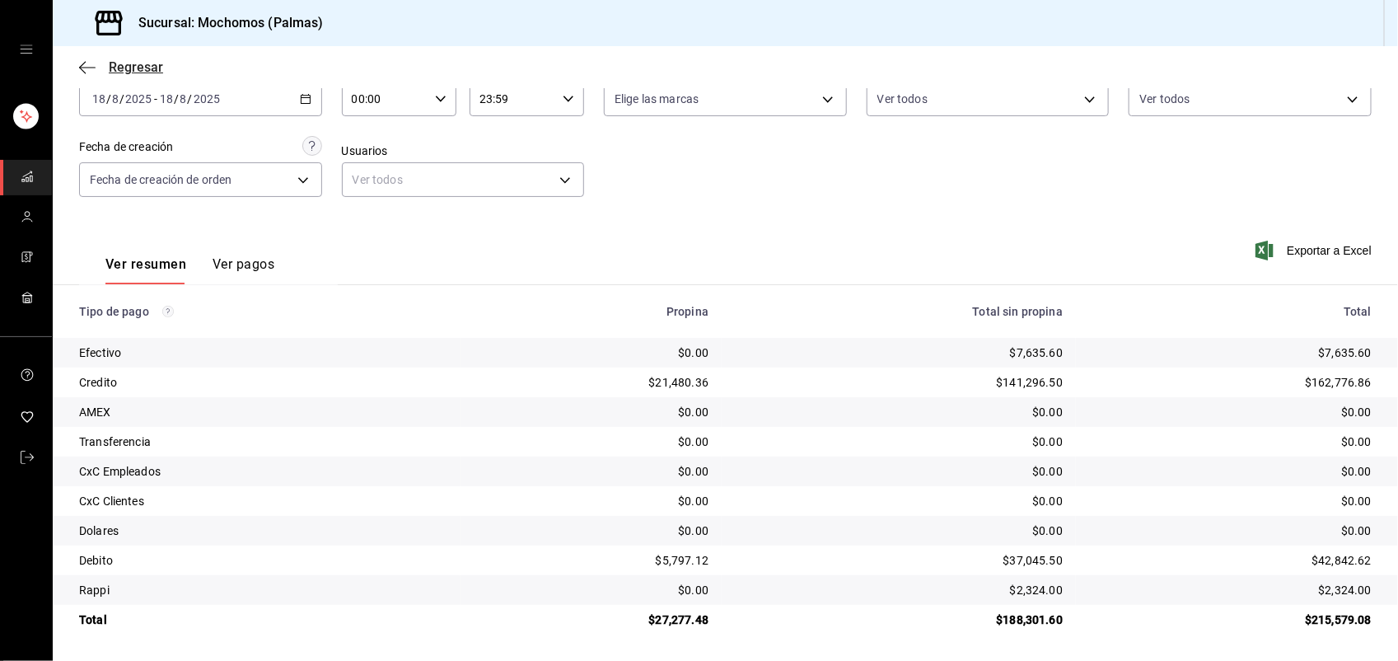
click at [134, 70] on span "Regresar" at bounding box center [136, 67] width 54 height 16
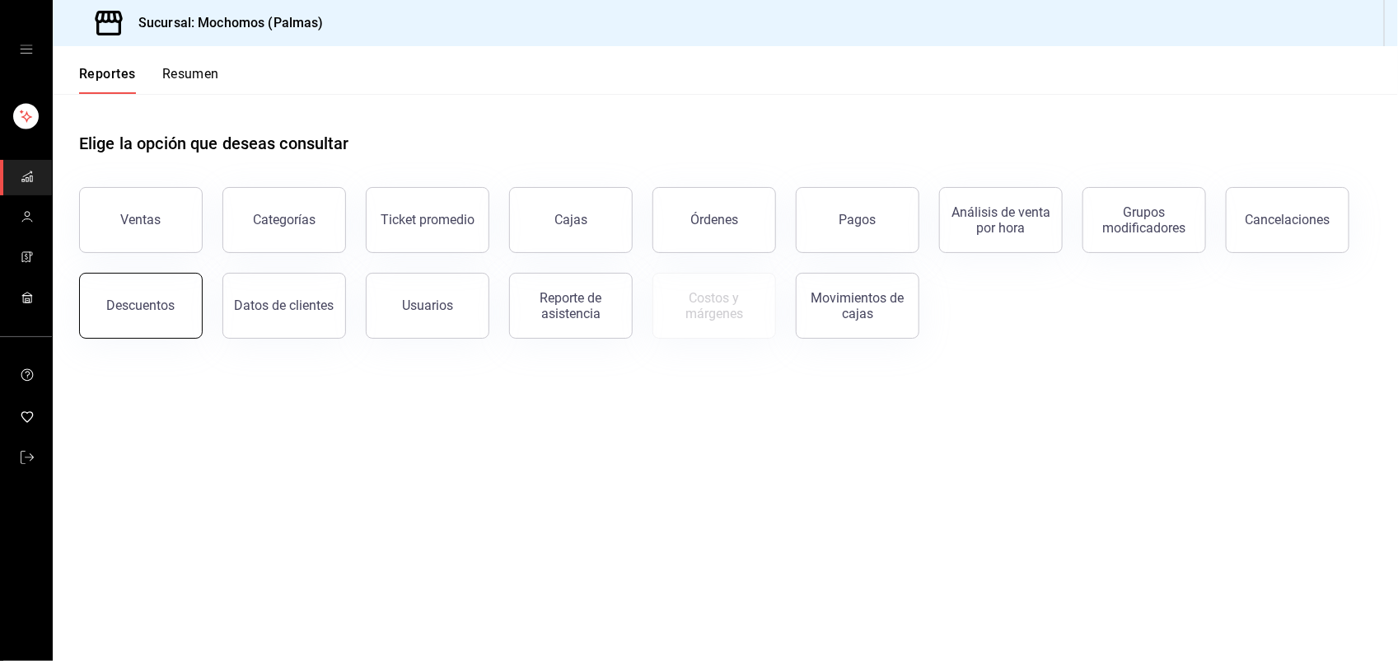
click at [151, 330] on button "Descuentos" at bounding box center [141, 306] width 124 height 66
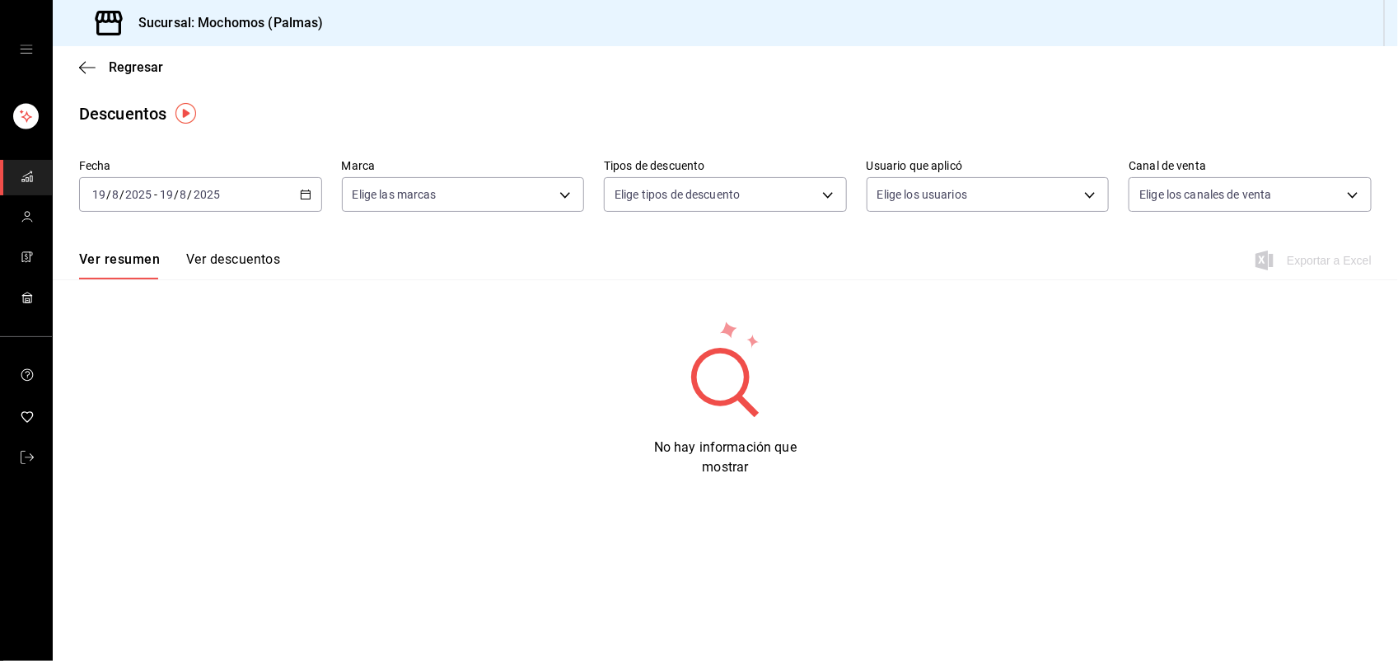
click at [305, 198] on icon "button" at bounding box center [306, 195] width 12 height 12
click at [203, 247] on span "Hoy" at bounding box center [157, 244] width 128 height 17
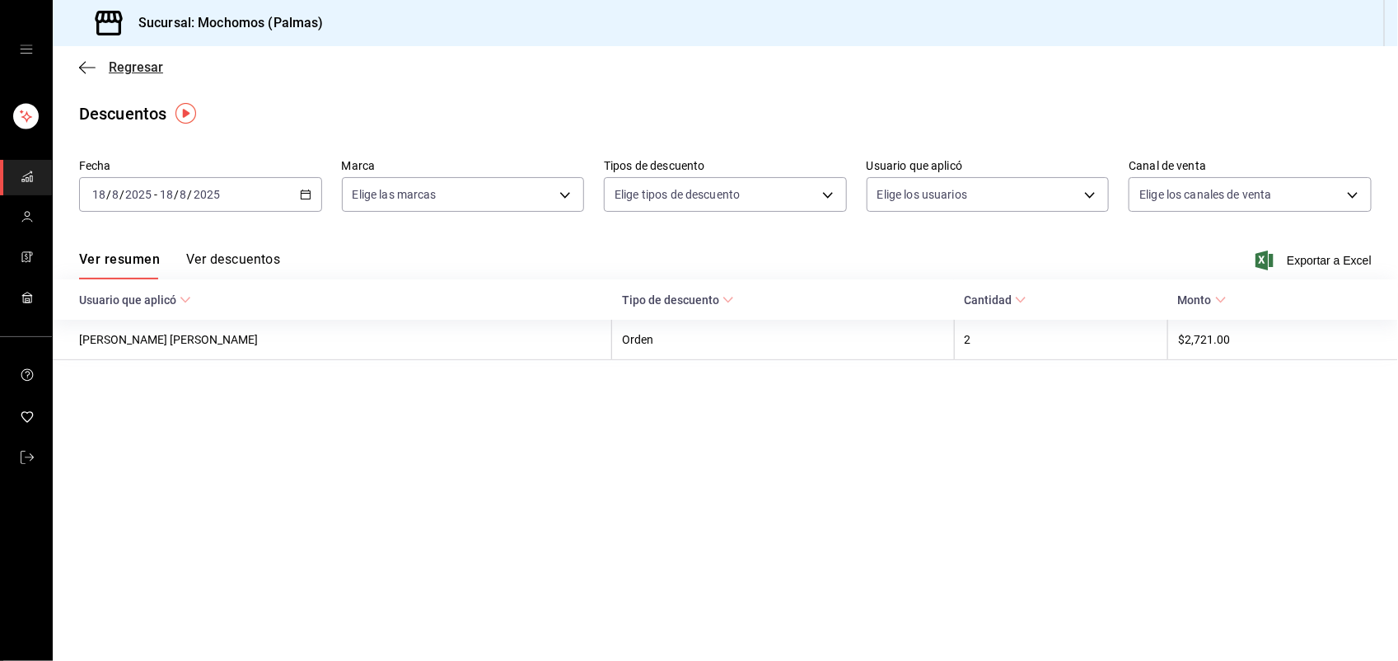
click at [149, 72] on span "Regresar" at bounding box center [136, 67] width 54 height 16
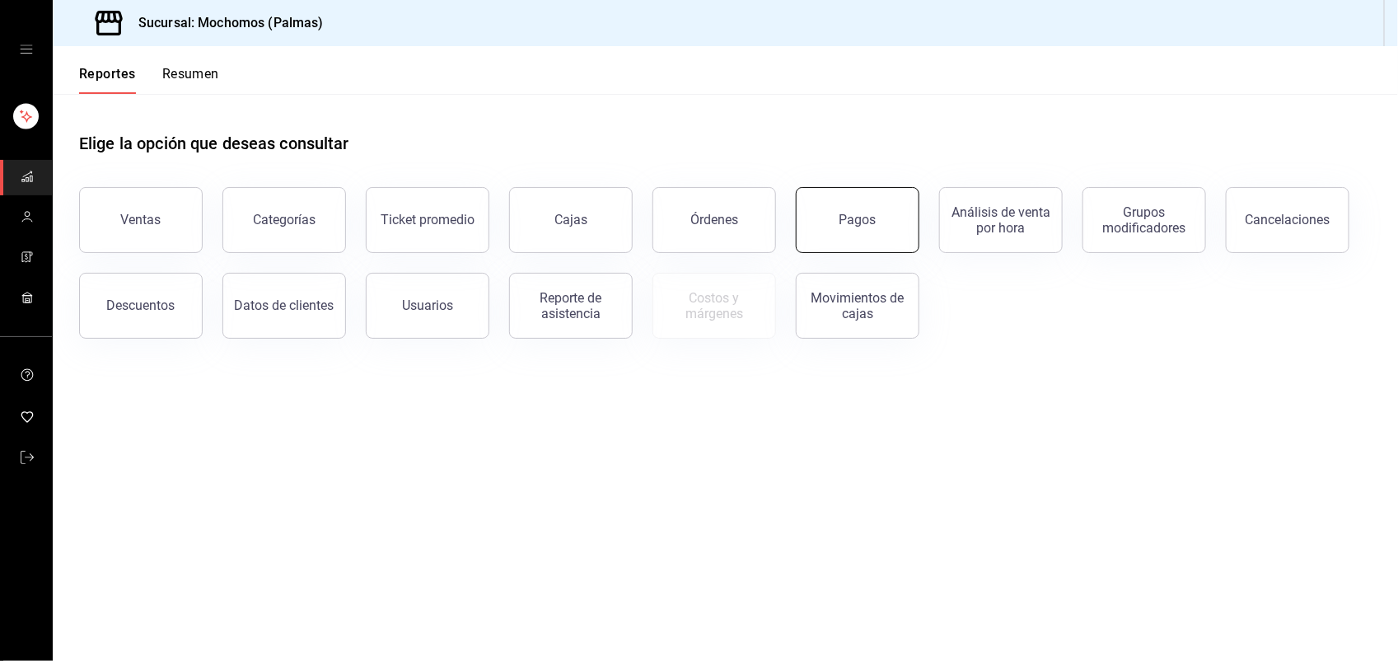
click at [821, 220] on button "Pagos" at bounding box center [858, 220] width 124 height 66
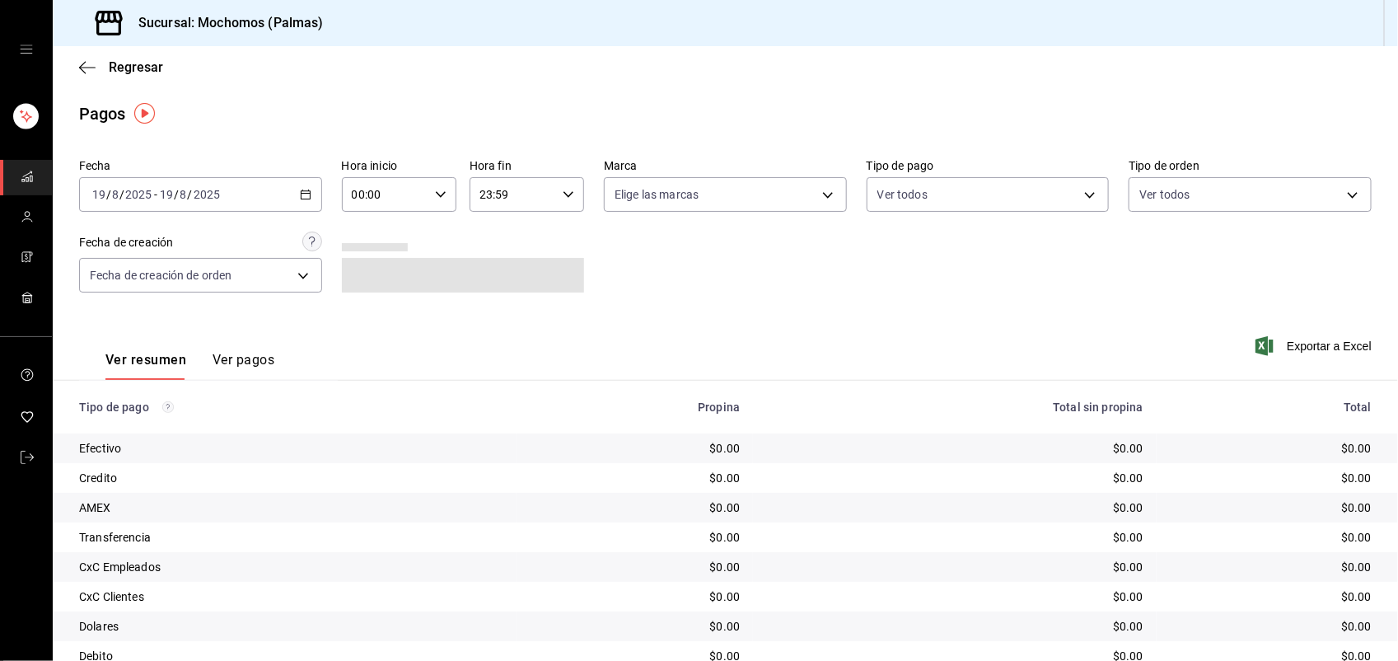
click at [306, 194] on icon "button" at bounding box center [306, 195] width 12 height 12
click at [173, 273] on span "Ayer" at bounding box center [157, 281] width 128 height 17
